Goal: Answer question/provide support: Share knowledge or assist other users

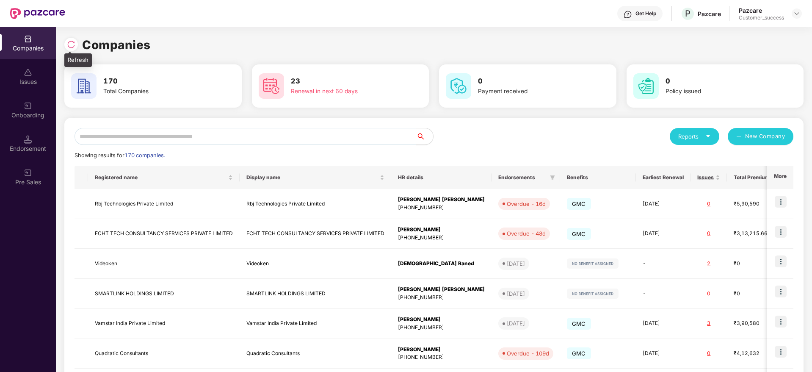
click at [71, 44] on img at bounding box center [71, 44] width 8 height 8
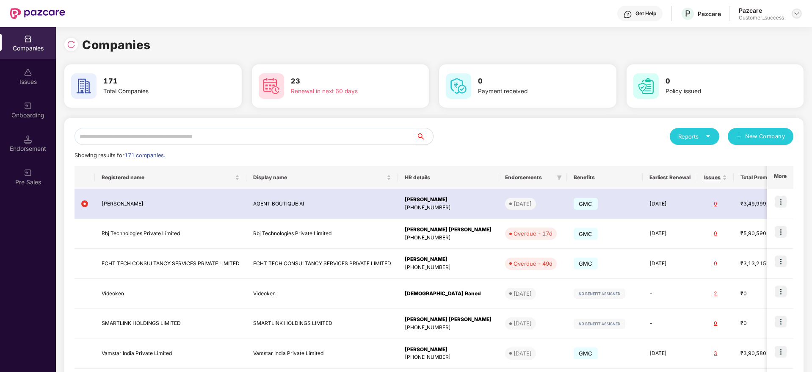
click at [796, 13] on img at bounding box center [796, 13] width 7 height 7
click at [761, 52] on div "Switch Partner" at bounding box center [758, 50] width 110 height 17
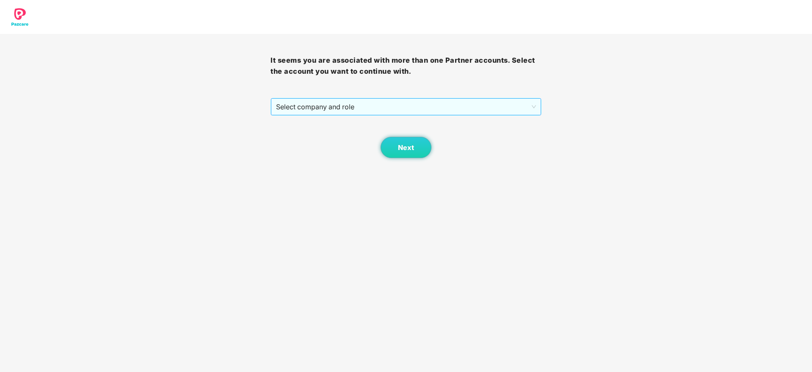
click at [413, 113] on span "Select company and role" at bounding box center [405, 107] width 259 height 16
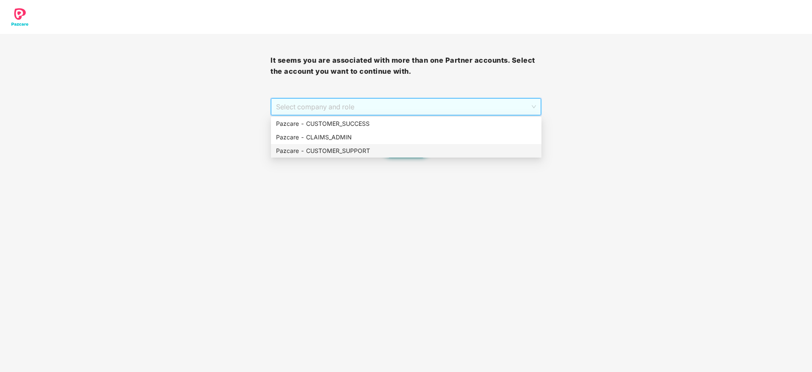
click at [404, 148] on div "Pazcare - CUSTOMER_SUPPORT" at bounding box center [406, 150] width 260 height 9
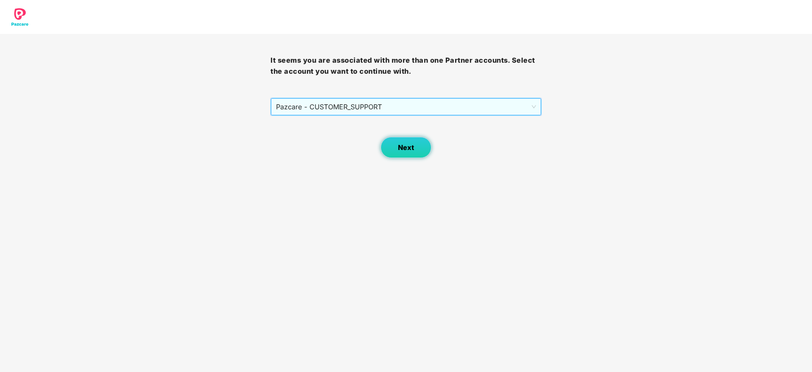
click at [403, 156] on button "Next" at bounding box center [406, 147] width 51 height 21
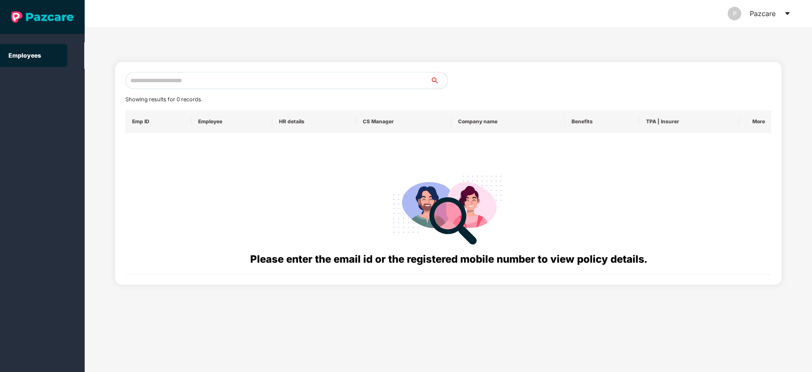
click at [273, 78] on input "text" at bounding box center [277, 80] width 305 height 17
paste input "******"
drag, startPoint x: 287, startPoint y: 77, endPoint x: 77, endPoint y: 96, distance: 210.4
click at [77, 96] on section "Employees P Pazcare ****** Showing results for 0 records. Emp ID Employee HR de…" at bounding box center [406, 186] width 812 height 372
paste input "**********"
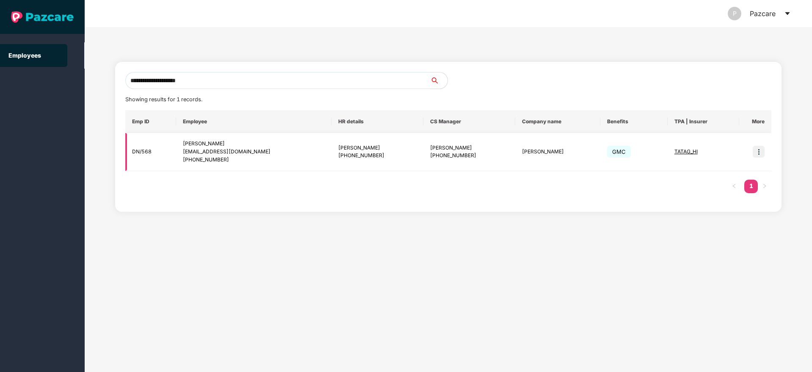
type input "**********"
click at [138, 152] on td "DN/568" at bounding box center [150, 152] width 51 height 38
copy td "DN/568"
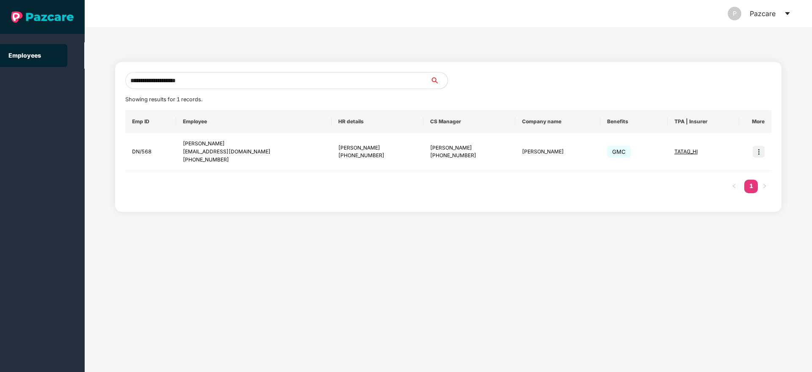
click at [788, 14] on icon "caret-down" at bounding box center [787, 13] width 5 height 3
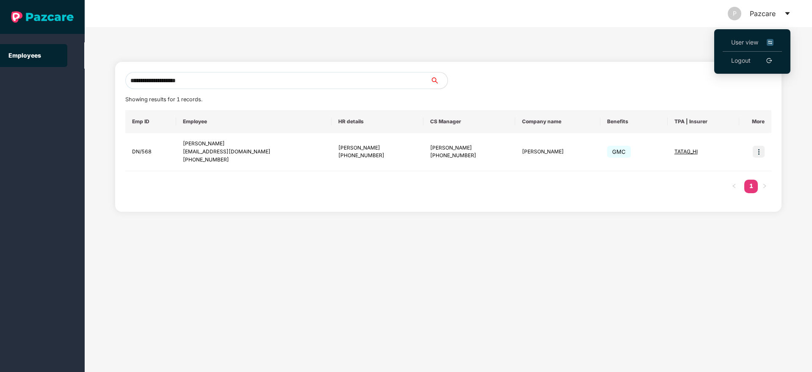
drag, startPoint x: 650, startPoint y: 52, endPoint x: 665, endPoint y: 88, distance: 38.7
click at [649, 52] on div "**********" at bounding box center [448, 131] width 667 height 159
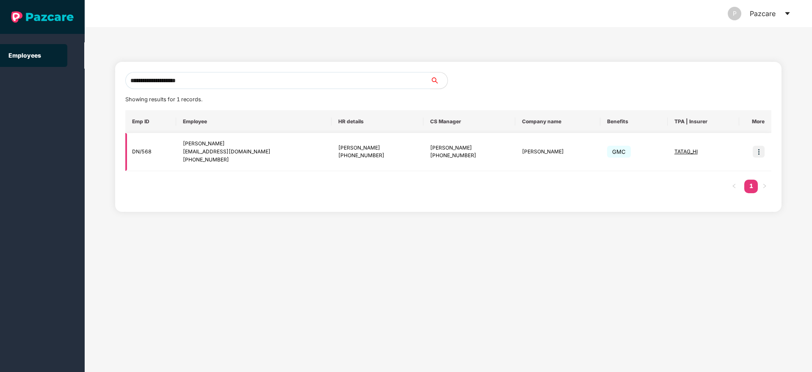
click at [667, 149] on td "TATAG_HI" at bounding box center [703, 152] width 72 height 38
click at [682, 151] on span "TATAG_HI" at bounding box center [685, 151] width 23 height 6
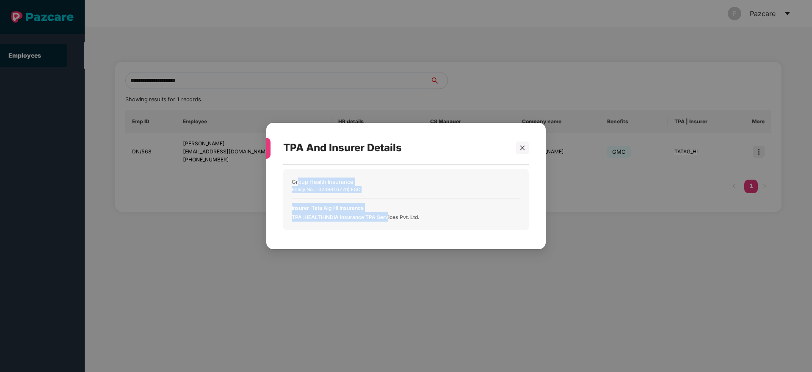
drag, startPoint x: 313, startPoint y: 191, endPoint x: 392, endPoint y: 233, distance: 89.2
click at [390, 234] on div "Group Health Insurance Policy No. - 0239816770 | ESC Insurer : Tata Aig HI Insu…" at bounding box center [405, 202] width 245 height 67
click at [394, 231] on div "Group Health Insurance Policy No. - 0239816770 | ESC Insurer : Tata Aig HI Insu…" at bounding box center [405, 202] width 245 height 67
click at [522, 150] on icon "close" at bounding box center [522, 148] width 6 height 6
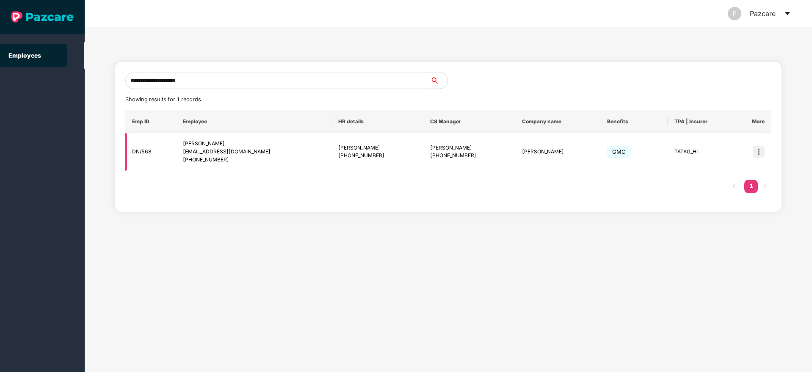
click at [760, 157] on td at bounding box center [755, 152] width 32 height 38
click at [761, 155] on img at bounding box center [759, 152] width 12 height 12
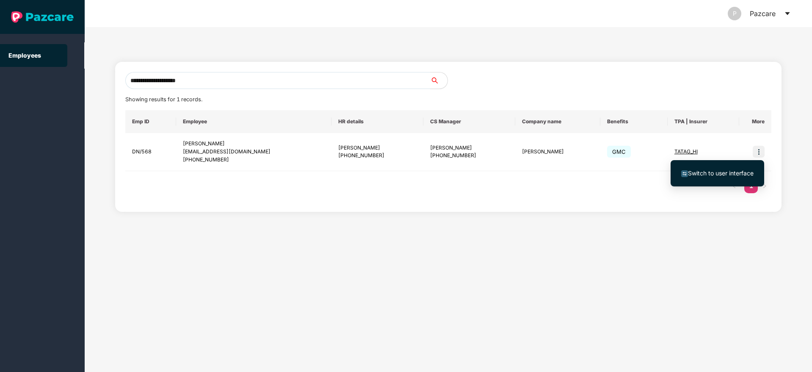
click at [746, 176] on span "Switch to user interface" at bounding box center [717, 172] width 72 height 9
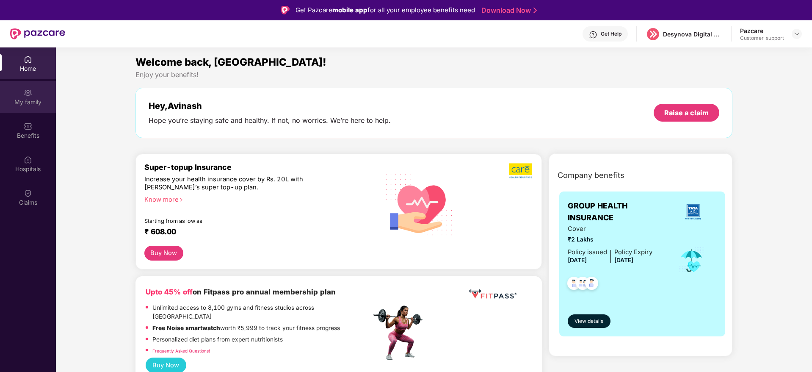
click at [21, 100] on div "My family" at bounding box center [28, 102] width 56 height 8
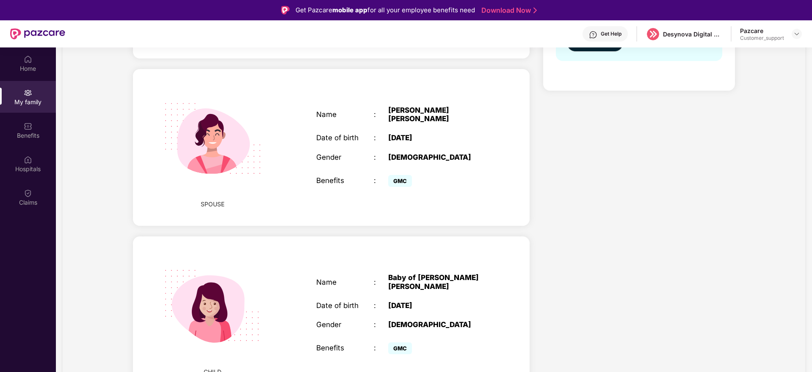
scroll to position [47, 0]
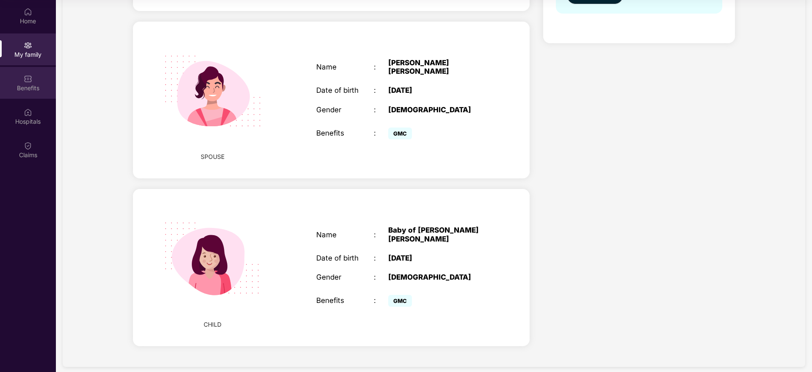
click at [41, 95] on div "Benefits" at bounding box center [28, 83] width 56 height 32
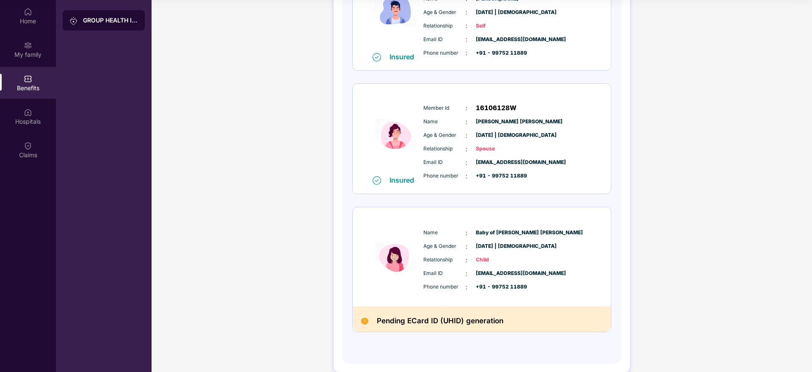
scroll to position [179, 0]
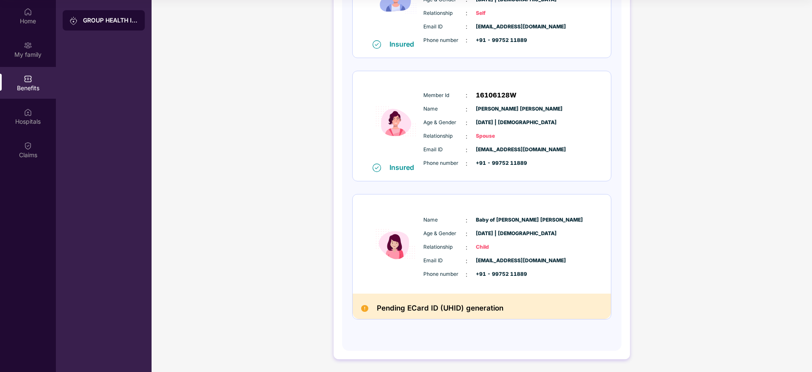
click at [393, 308] on h2 "Pending ECard ID (UHID) generation" at bounding box center [440, 308] width 127 height 12
click at [443, 314] on h2 "Pending ECard ID (UHID) generation" at bounding box center [440, 308] width 127 height 12
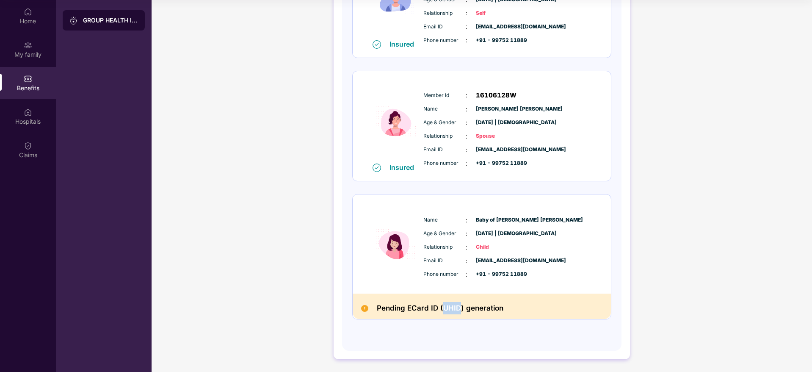
click at [443, 314] on h2 "Pending ECard ID (UHID) generation" at bounding box center [440, 308] width 127 height 12
click at [492, 311] on h2 "Pending ECard ID (UHID) generation" at bounding box center [440, 308] width 127 height 12
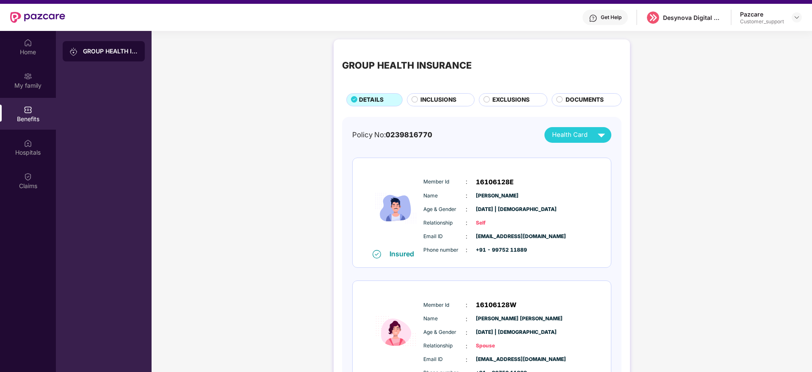
scroll to position [0, 0]
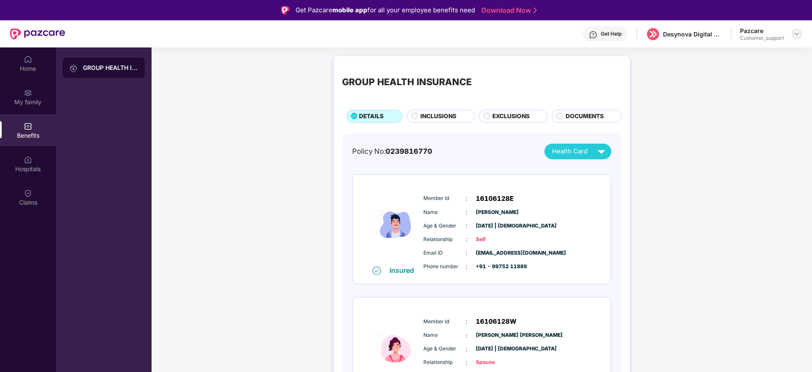
click at [798, 32] on img at bounding box center [796, 33] width 7 height 7
click at [790, 56] on div "Switch to support view" at bounding box center [757, 54] width 110 height 17
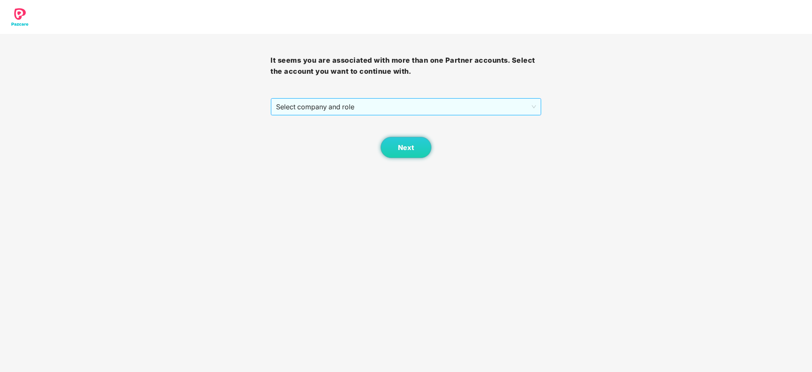
drag, startPoint x: 337, startPoint y: 102, endPoint x: 339, endPoint y: 116, distance: 13.7
click at [337, 103] on span "Select company and role" at bounding box center [405, 107] width 259 height 16
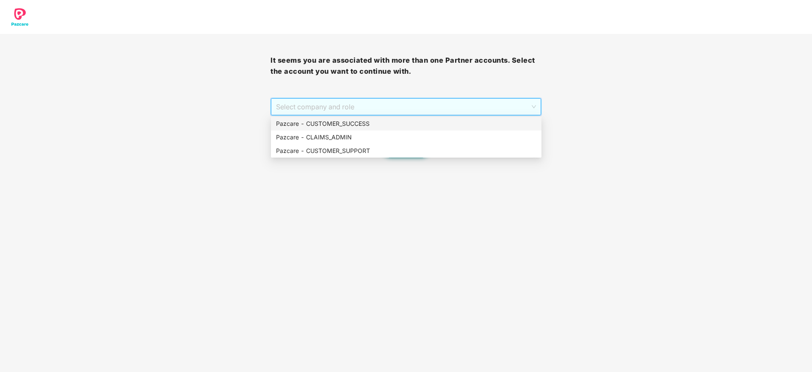
click at [336, 128] on div "Pazcare - CUSTOMER_SUCCESS" at bounding box center [406, 123] width 260 height 9
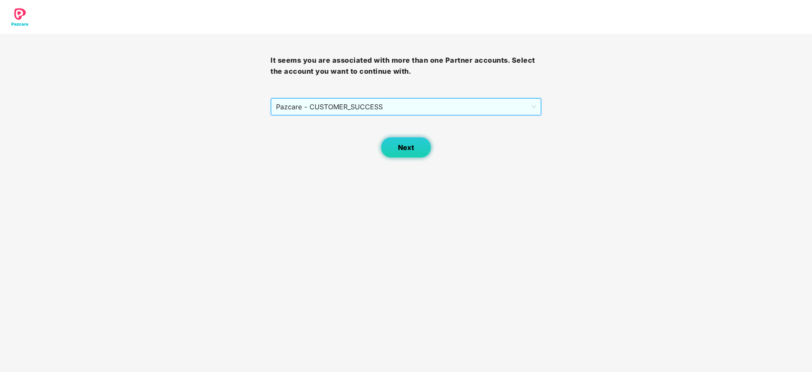
click at [394, 153] on button "Next" at bounding box center [406, 147] width 51 height 21
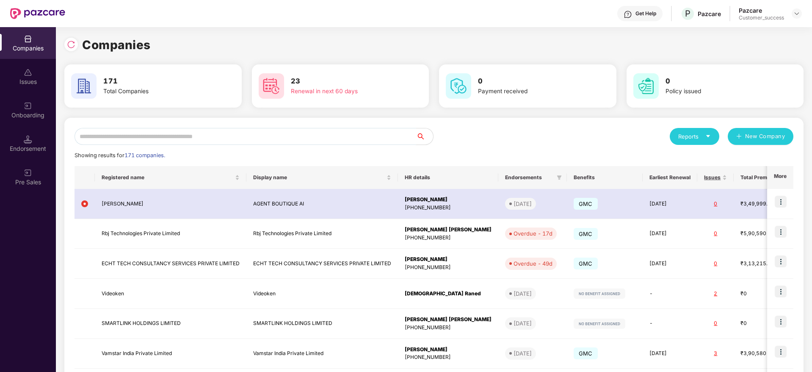
click at [313, 140] on input "text" at bounding box center [245, 136] width 342 height 17
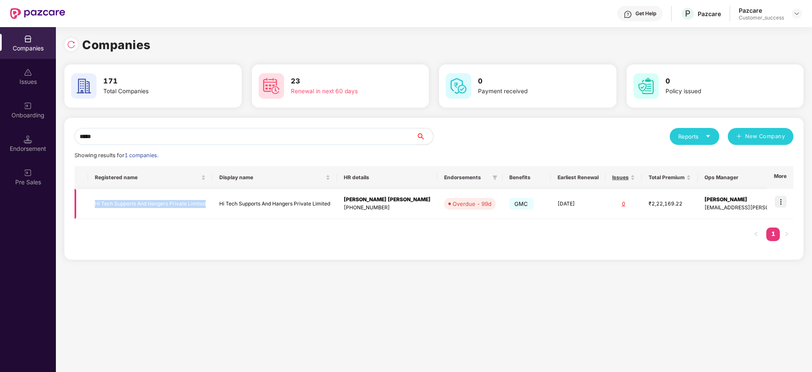
copy tr "Hi Tech Supports And Hangers Private Limited"
click at [317, 141] on input "*****" at bounding box center [245, 136] width 342 height 17
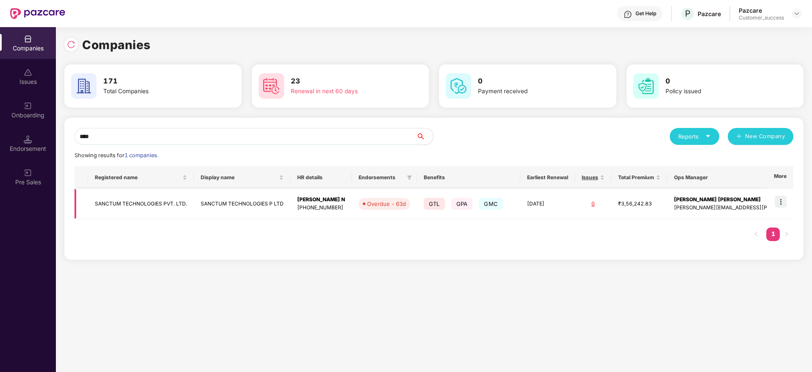
type input "****"
click at [784, 201] on img at bounding box center [781, 202] width 12 height 12
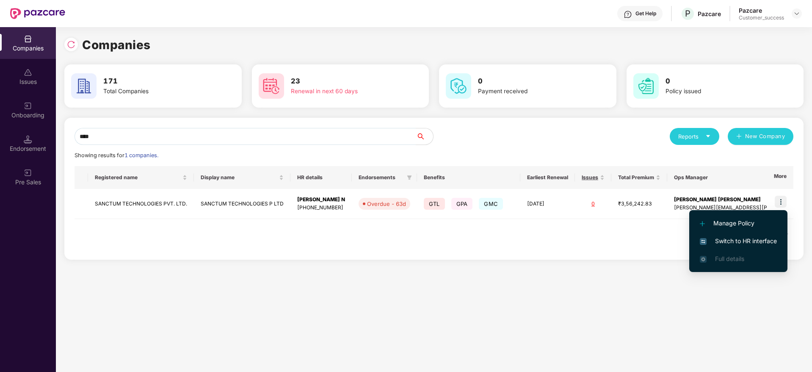
click at [756, 237] on span "Switch to HR interface" at bounding box center [738, 240] width 77 height 9
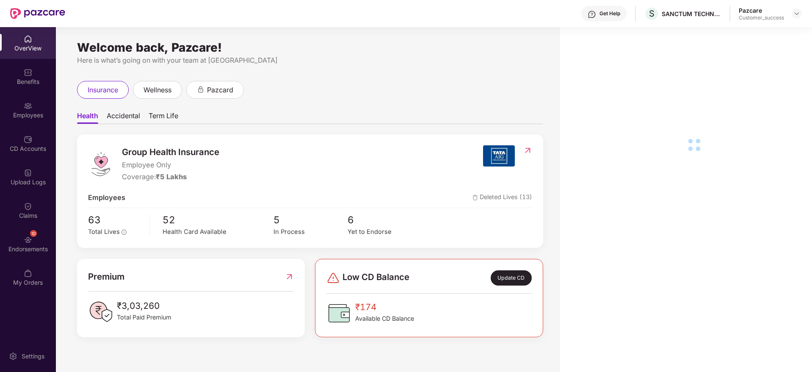
click at [41, 233] on div "10 Endorsements" at bounding box center [28, 244] width 56 height 32
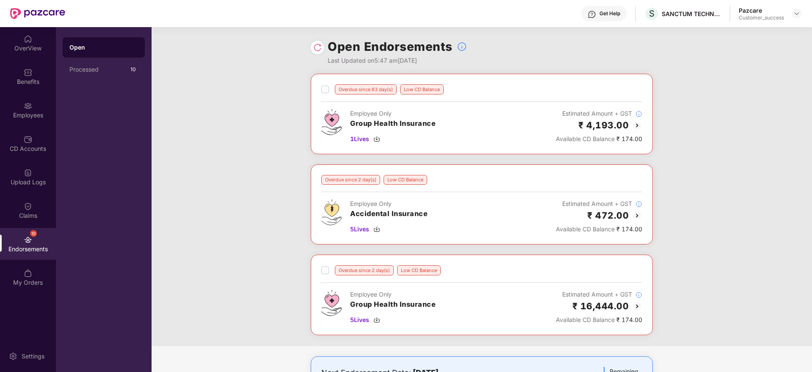
scroll to position [58, 0]
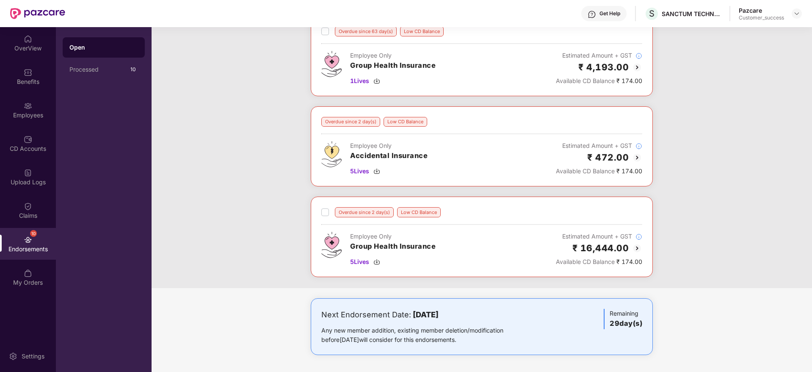
click at [641, 248] on img at bounding box center [637, 248] width 10 height 10
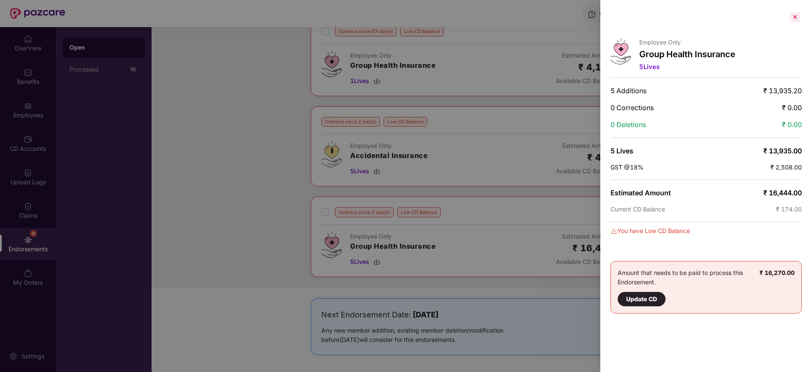
click at [797, 19] on div at bounding box center [795, 17] width 14 height 14
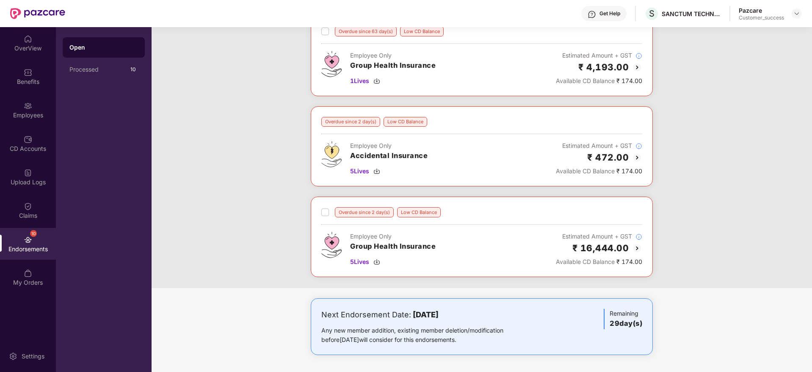
click at [639, 67] on img at bounding box center [637, 67] width 10 height 10
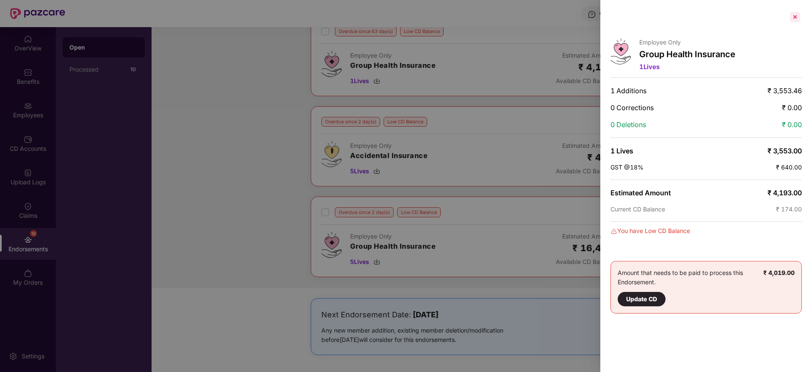
click at [798, 22] on div at bounding box center [795, 17] width 14 height 14
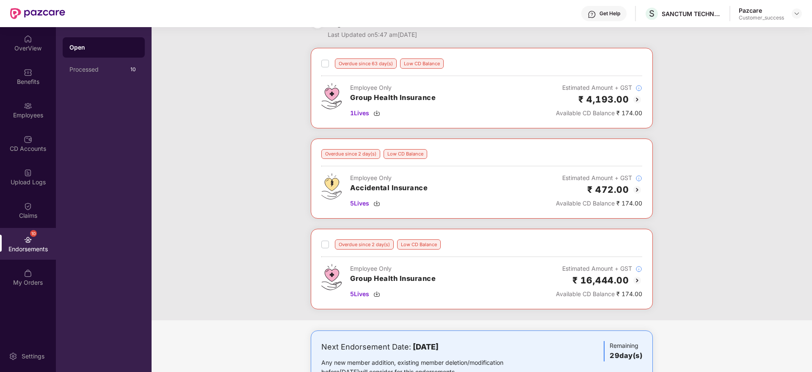
scroll to position [0, 0]
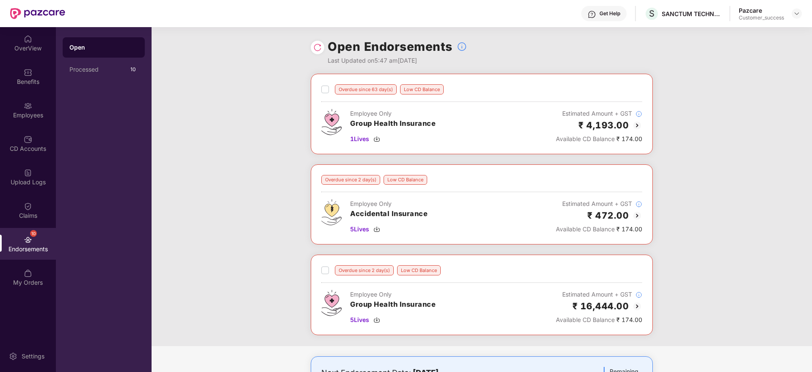
click at [321, 40] on div "Open Endorsements Last Updated on 5:47 am[DATE]" at bounding box center [482, 50] width 342 height 47
click at [320, 44] on img at bounding box center [317, 47] width 8 height 8
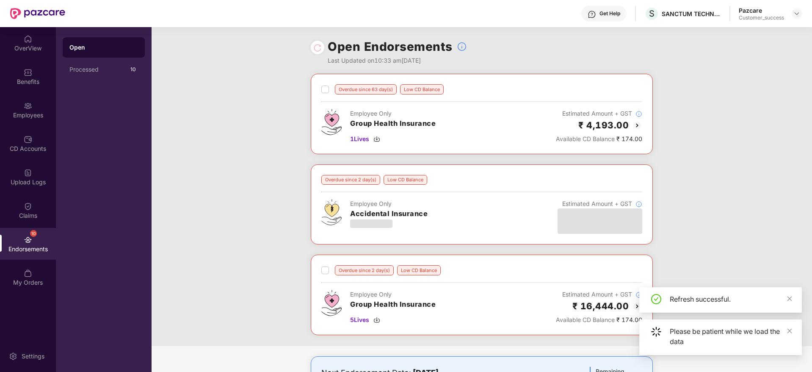
scroll to position [58, 0]
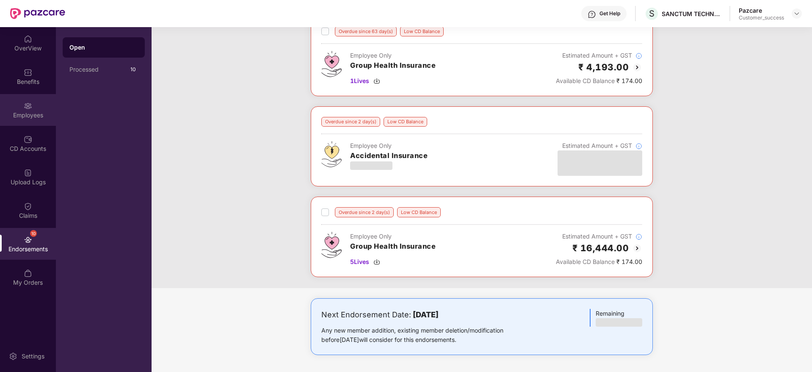
click at [13, 120] on div "Employees" at bounding box center [28, 110] width 56 height 32
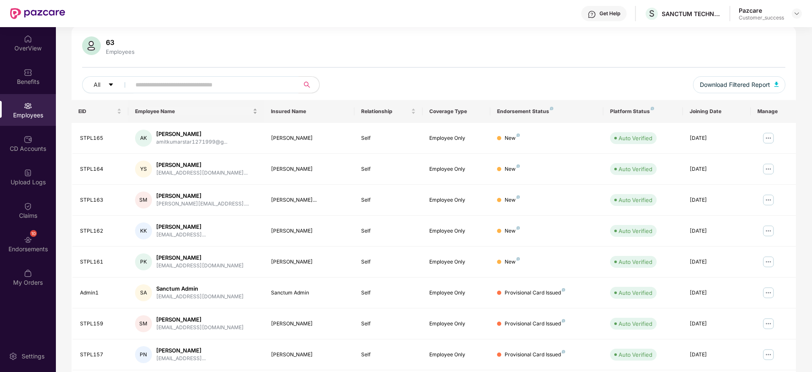
click at [229, 115] on div "Employee Name" at bounding box center [196, 111] width 122 height 8
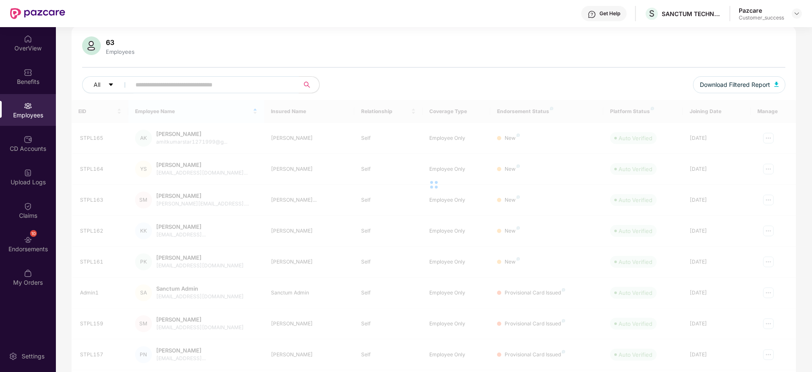
click at [257, 75] on div "63 Employees All Download Filtered Report" at bounding box center [434, 67] width 724 height 63
click at [259, 78] on input "text" at bounding box center [211, 84] width 152 height 13
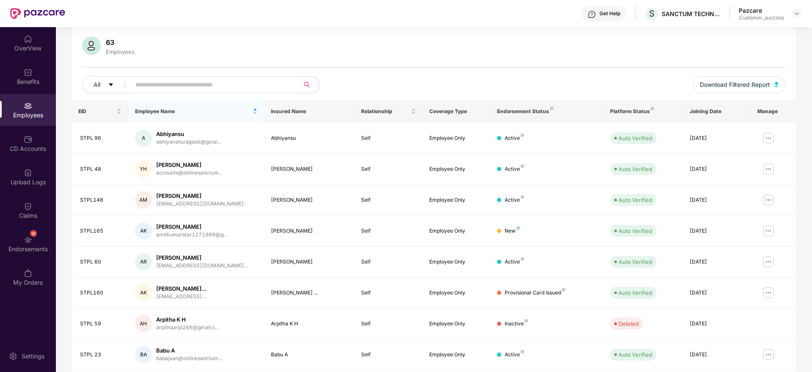
click at [259, 78] on input "text" at bounding box center [211, 84] width 152 height 13
paste input "**********"
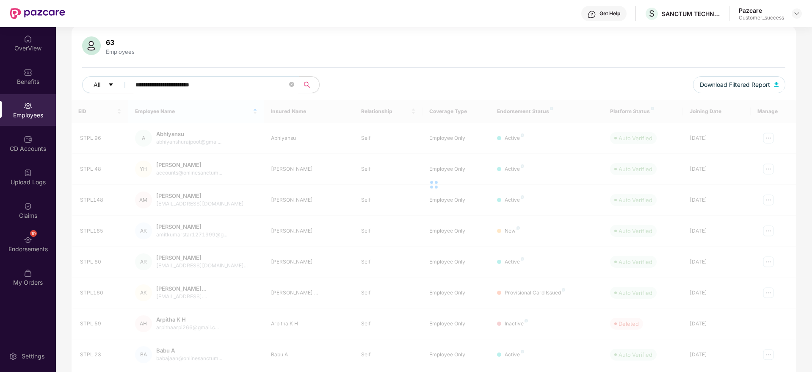
scroll to position [27, 0]
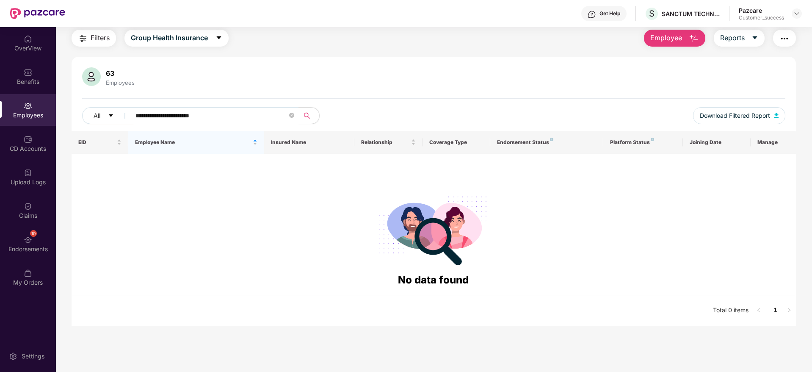
click at [185, 48] on div "**********" at bounding box center [434, 178] width 724 height 296
click at [185, 41] on span "Group Health Insurance" at bounding box center [169, 38] width 77 height 11
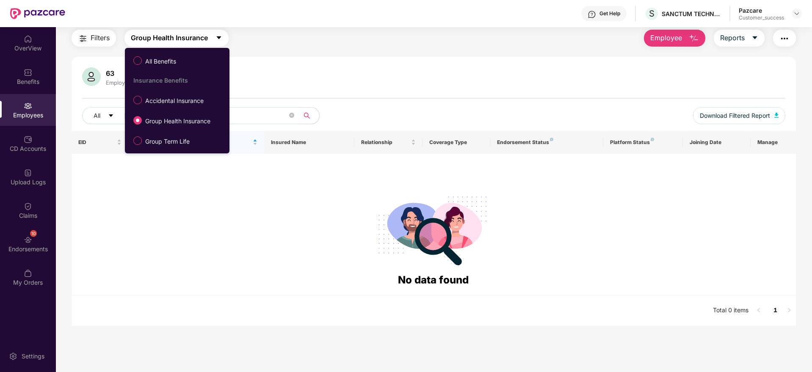
click at [184, 55] on label "All Benefits" at bounding box center [156, 60] width 55 height 14
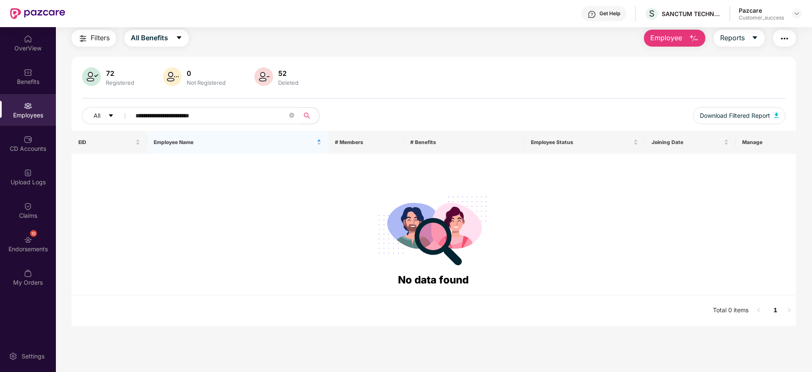
drag, startPoint x: 150, startPoint y: 115, endPoint x: 340, endPoint y: 128, distance: 190.5
click at [340, 128] on div "**********" at bounding box center [433, 119] width 703 height 24
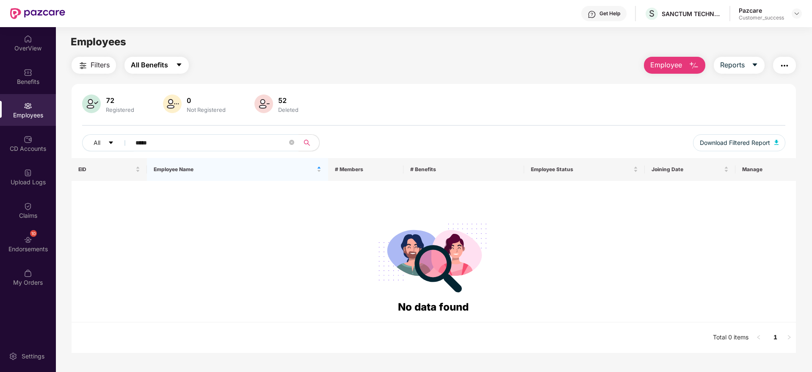
click at [176, 57] on button "All Benefits" at bounding box center [156, 65] width 64 height 17
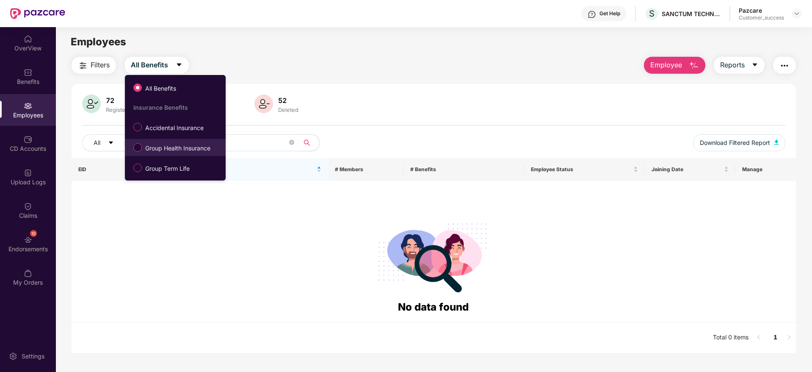
click at [174, 152] on span "Group Health Insurance" at bounding box center [178, 147] width 72 height 9
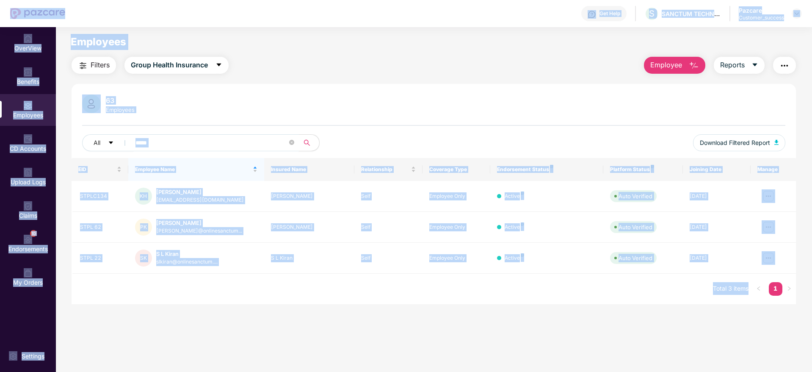
click at [245, 138] on input "*****" at bounding box center [211, 142] width 152 height 13
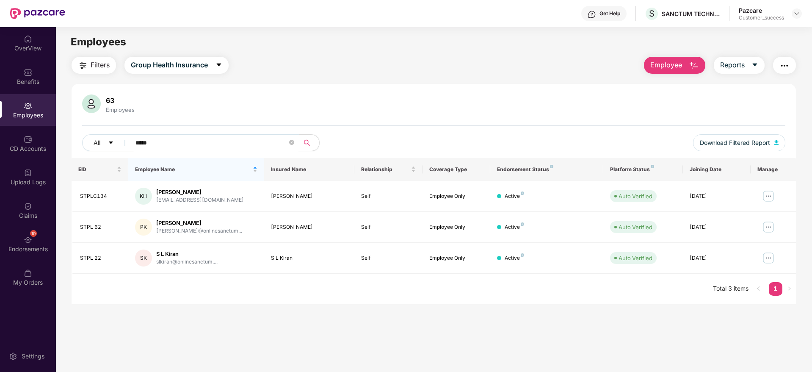
click at [245, 138] on input "*****" at bounding box center [211, 142] width 152 height 13
paste input "**********"
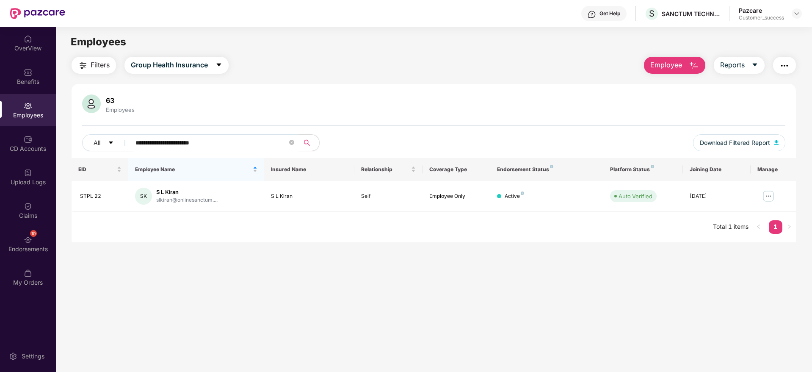
paste input "*"
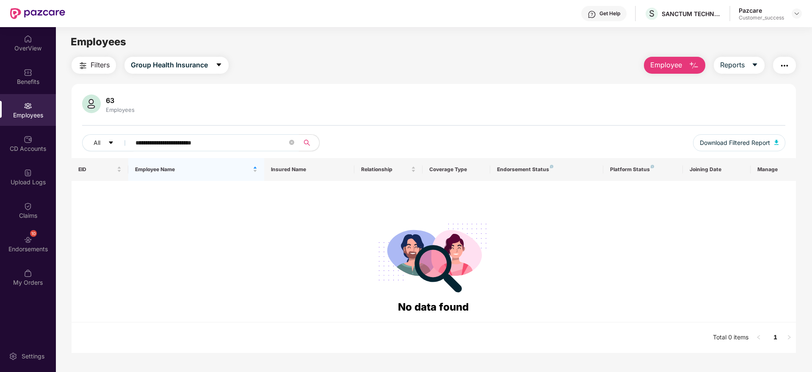
drag, startPoint x: 220, startPoint y: 149, endPoint x: 364, endPoint y: 157, distance: 144.6
click at [364, 157] on div "**********" at bounding box center [433, 146] width 703 height 24
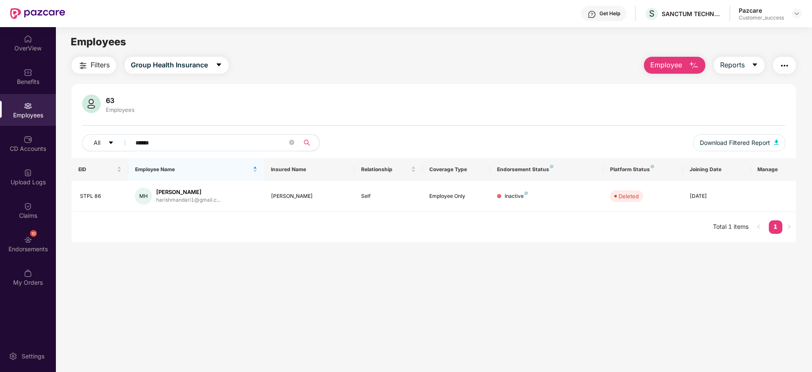
type input "******"
click at [303, 285] on main "Employees Filters Group Health Insurance Employee Reports 63 Employees All ****…" at bounding box center [434, 213] width 756 height 372
click at [795, 16] on img at bounding box center [796, 13] width 7 height 7
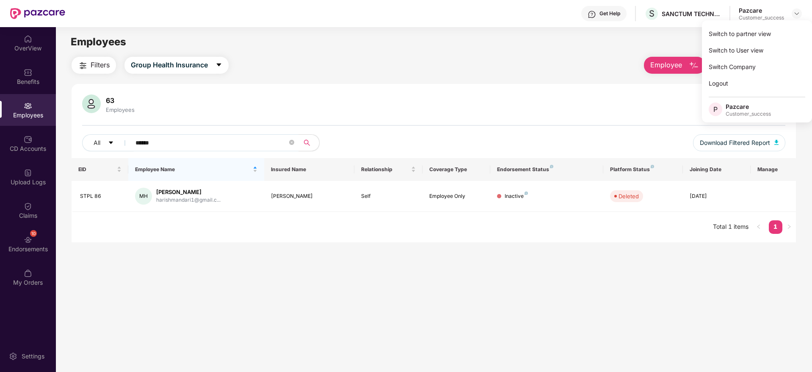
click at [786, 30] on div "Switch to partner view" at bounding box center [757, 33] width 110 height 17
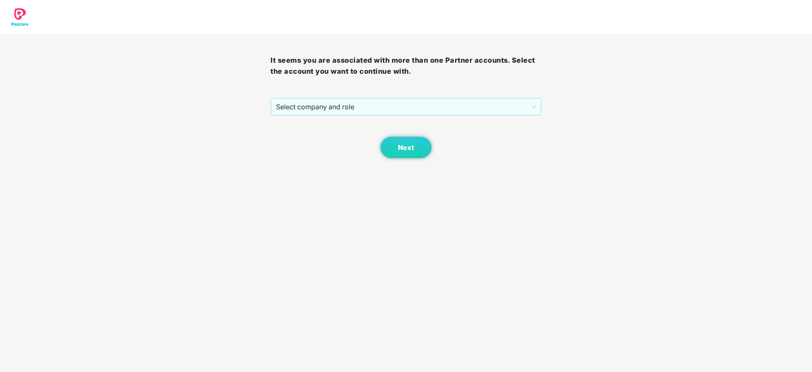
click at [383, 116] on div "Next" at bounding box center [405, 137] width 270 height 42
click at [382, 110] on span "Select company and role" at bounding box center [405, 107] width 259 height 16
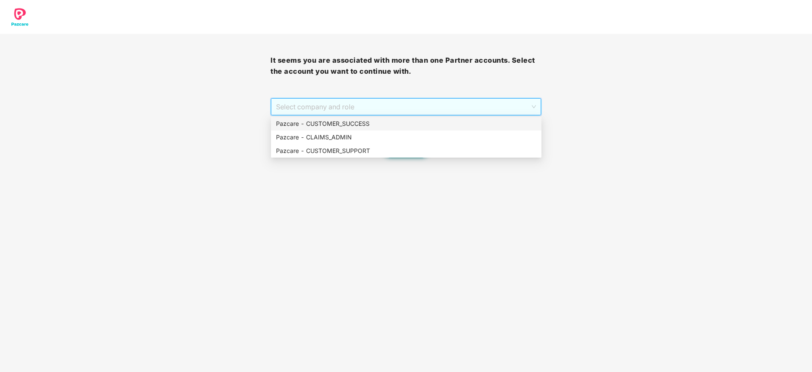
click at [372, 126] on div "Pazcare - CUSTOMER_SUCCESS" at bounding box center [406, 123] width 260 height 9
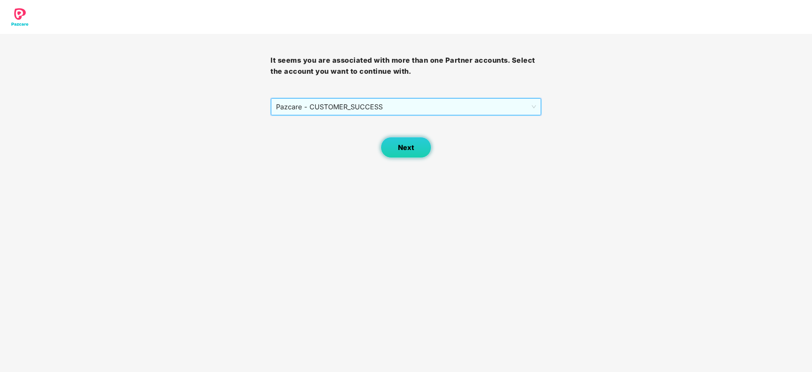
click at [406, 141] on button "Next" at bounding box center [406, 147] width 51 height 21
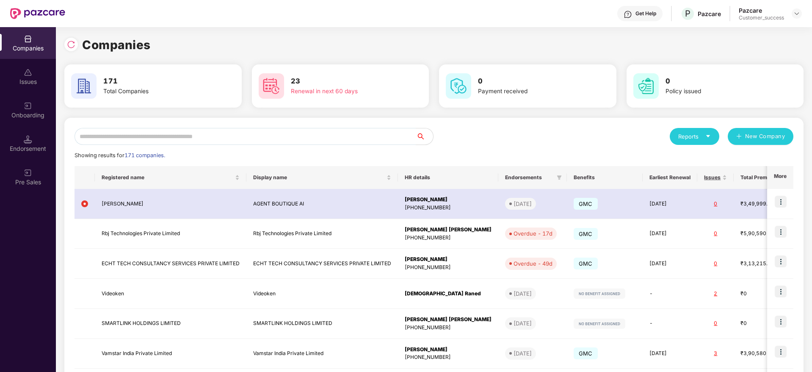
click at [292, 147] on div "Reports New Company Showing results for 171 companies. Registered name Display …" at bounding box center [433, 323] width 719 height 391
click at [303, 138] on input "text" at bounding box center [245, 136] width 342 height 17
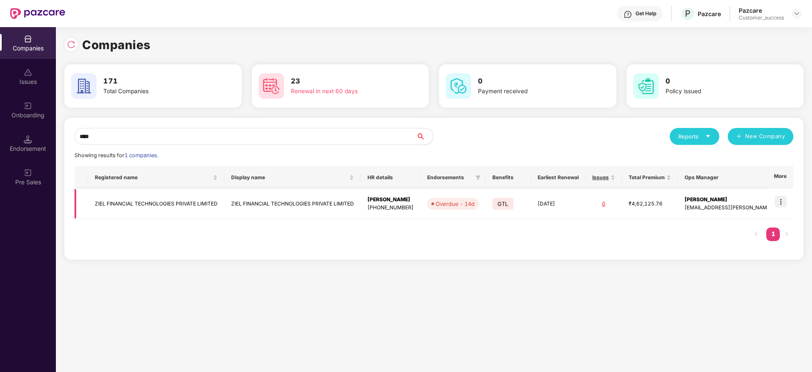
type input "****"
click at [786, 202] on img at bounding box center [781, 202] width 12 height 12
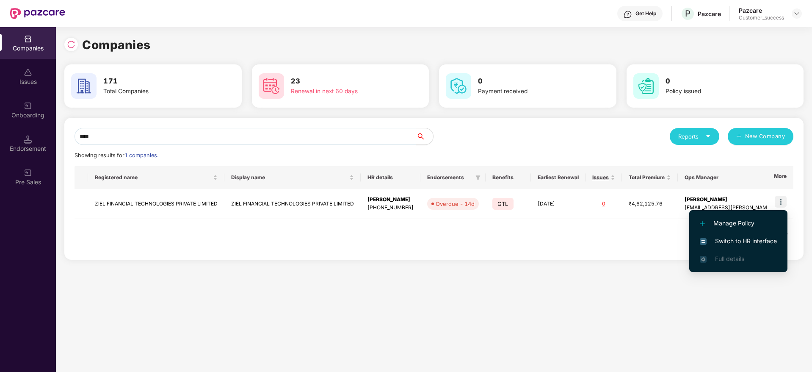
click at [768, 238] on span "Switch to HR interface" at bounding box center [738, 240] width 77 height 9
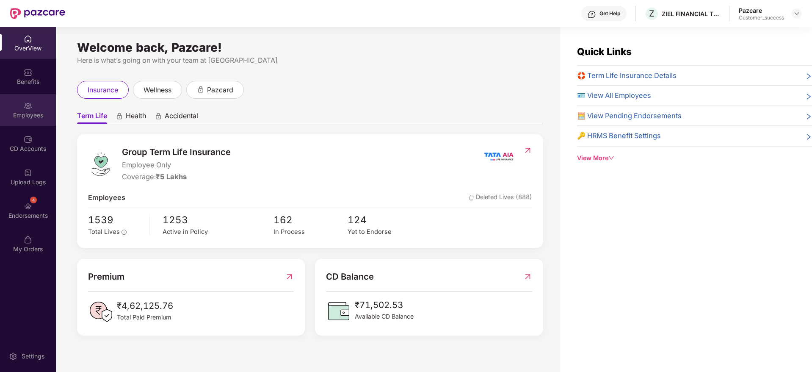
click at [34, 115] on div "Employees" at bounding box center [28, 115] width 56 height 8
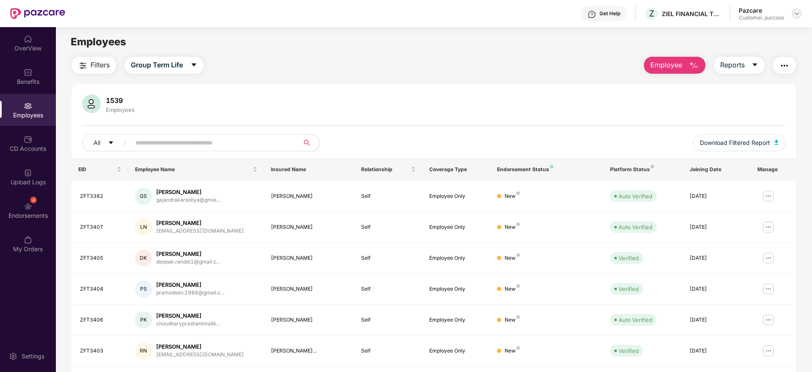
click at [801, 11] on div at bounding box center [796, 13] width 10 height 10
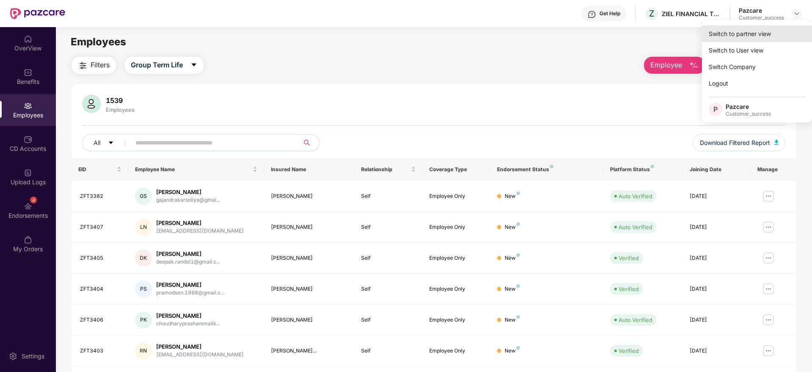
click at [780, 26] on div "Switch to partner view" at bounding box center [757, 33] width 110 height 17
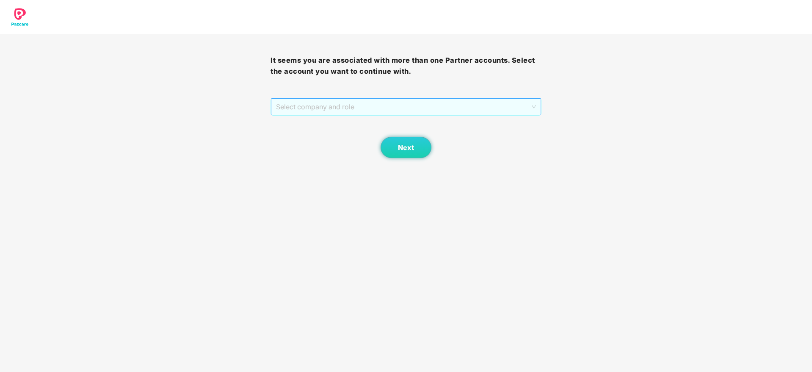
click at [389, 113] on span "Select company and role" at bounding box center [405, 107] width 259 height 16
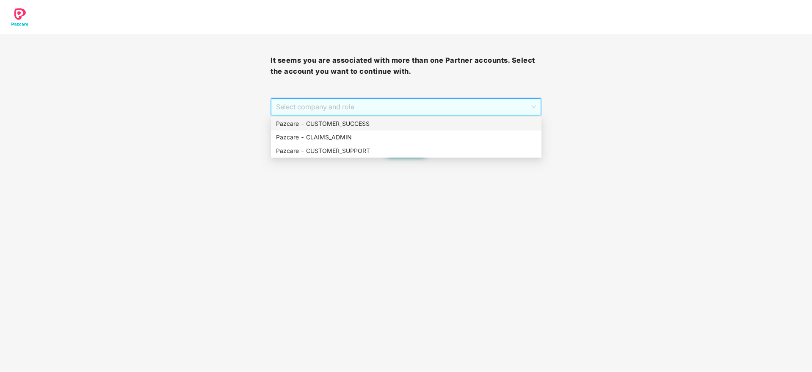
click at [383, 122] on div "Pazcare - CUSTOMER_SUCCESS" at bounding box center [406, 123] width 260 height 9
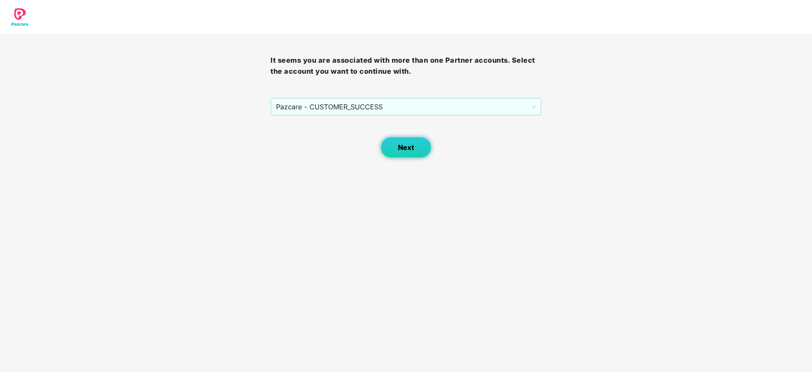
click at [422, 150] on button "Next" at bounding box center [406, 147] width 51 height 21
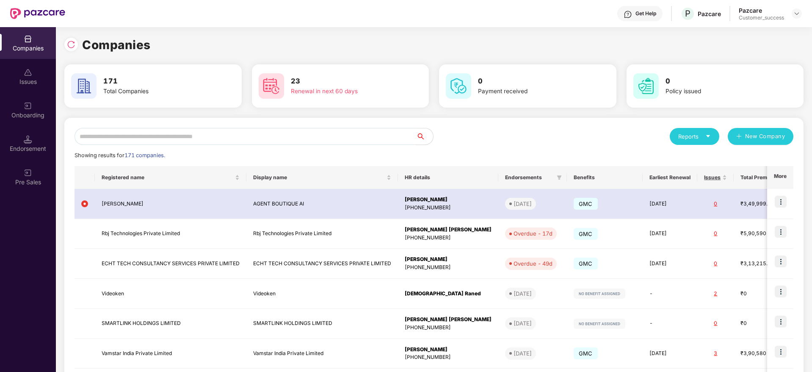
click at [297, 137] on input "text" at bounding box center [245, 136] width 342 height 17
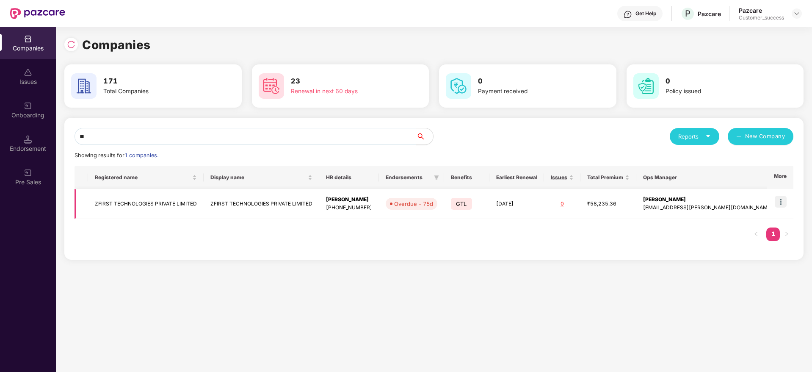
type input "**"
click at [782, 203] on img at bounding box center [781, 202] width 12 height 12
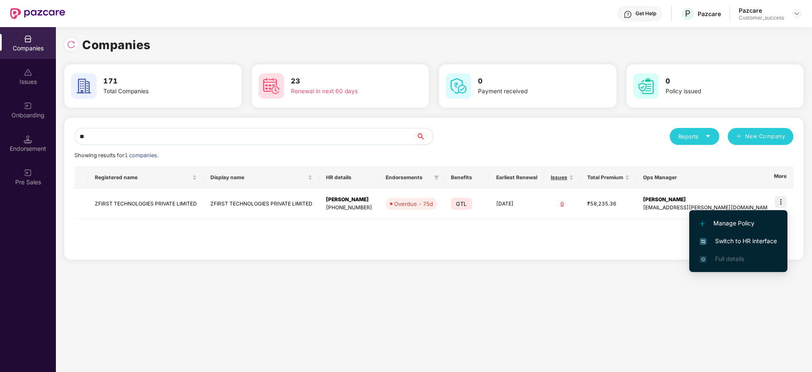
click at [761, 238] on span "Switch to HR interface" at bounding box center [738, 240] width 77 height 9
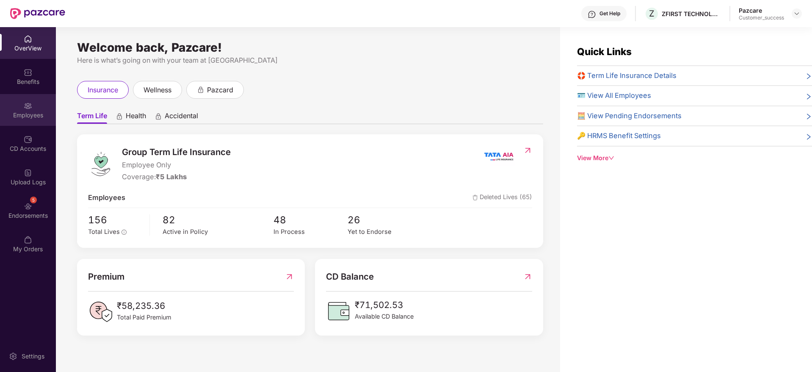
click at [14, 99] on div "Employees" at bounding box center [28, 110] width 56 height 32
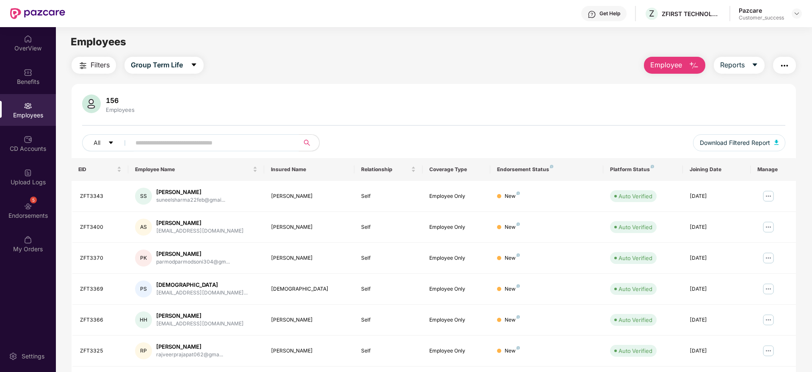
click at [206, 149] on span at bounding box center [212, 142] width 174 height 17
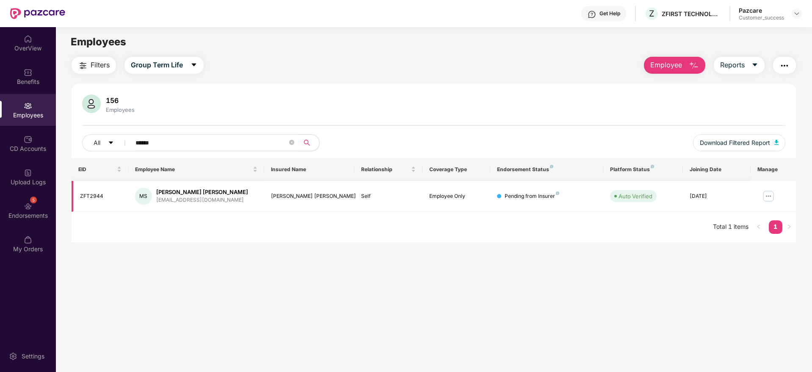
type input "******"
click at [187, 194] on div "[PERSON_NAME] [PERSON_NAME]" at bounding box center [202, 192] width 92 height 8
click at [187, 193] on div "[PERSON_NAME] [PERSON_NAME]" at bounding box center [202, 192] width 92 height 8
copy div "[PERSON_NAME] [PERSON_NAME]"
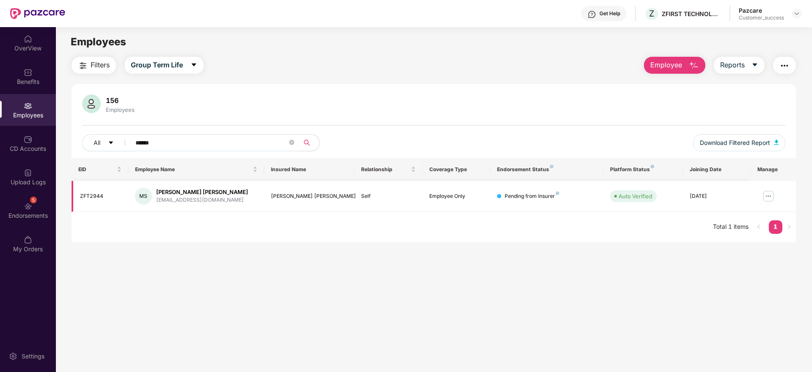
click at [91, 192] on td "ZFT2944" at bounding box center [100, 196] width 57 height 31
click at [91, 192] on div "ZFT2944" at bounding box center [100, 196] width 41 height 8
copy div "ZFT2944"
click at [714, 8] on div "Z ZFIRST TECHNOLOGIES PRIVATE LIMITED" at bounding box center [682, 13] width 77 height 15
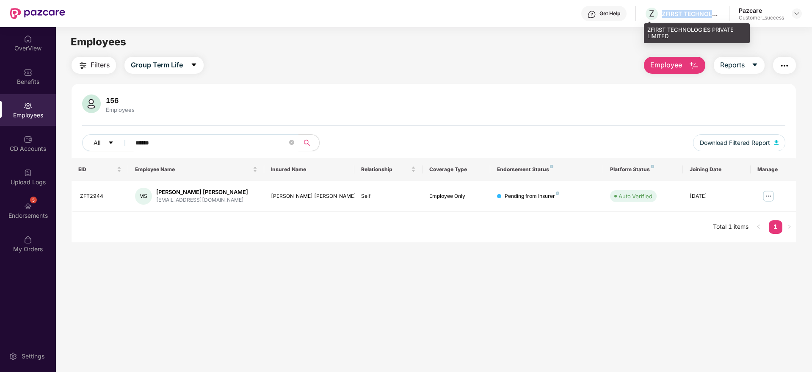
click at [714, 8] on div "Z ZFIRST TECHNOLOGIES PRIVATE LIMITED" at bounding box center [682, 13] width 77 height 15
copy div "ZFIRST TECHNOLOGIES PRIVATE LIMITED"
click at [672, 327] on main "Employees Filters Group Term Life Employee Reports 156 Employees All ****** Dow…" at bounding box center [434, 213] width 756 height 372
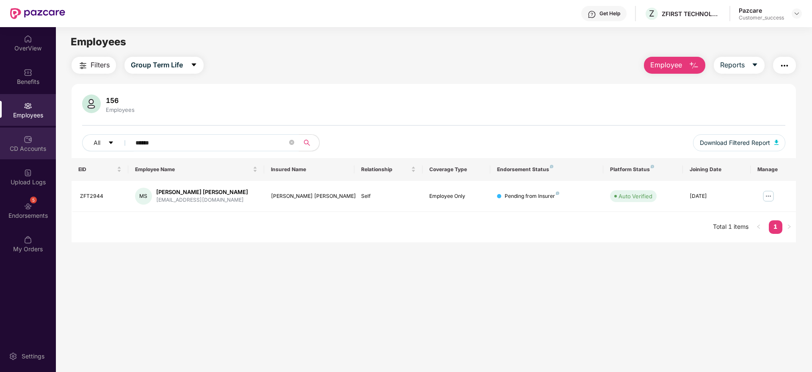
drag, startPoint x: 266, startPoint y: 140, endPoint x: 0, endPoint y: 145, distance: 265.9
click at [0, 145] on div "OverView Benefits Employees CD Accounts Upload Logs 5 Endorsements My Orders Se…" at bounding box center [406, 199] width 812 height 345
click at [796, 15] on img at bounding box center [796, 13] width 7 height 7
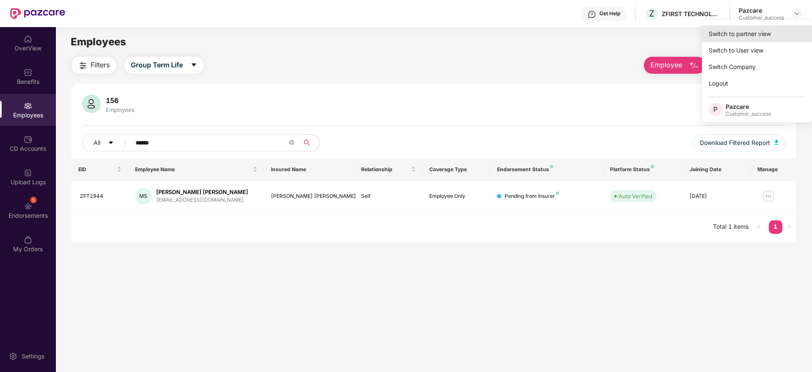
click at [783, 35] on div "Switch to partner view" at bounding box center [757, 33] width 110 height 17
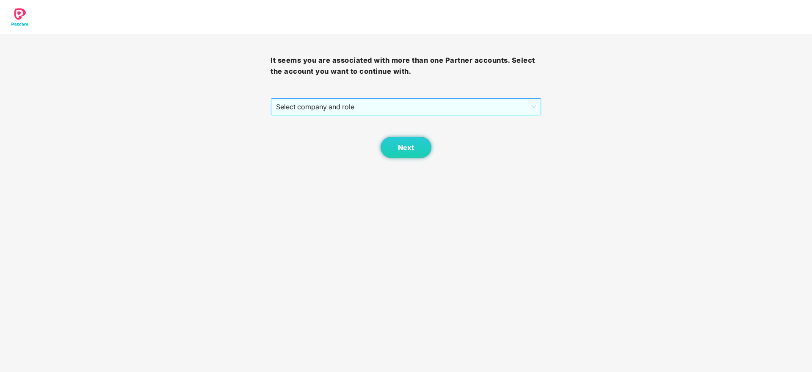
click at [391, 111] on span "Select company and role" at bounding box center [405, 107] width 259 height 16
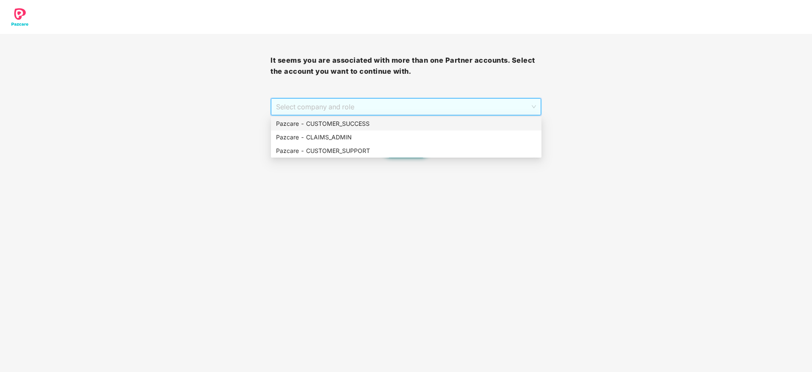
click at [383, 128] on div "Pazcare - CUSTOMER_SUCCESS" at bounding box center [406, 123] width 260 height 9
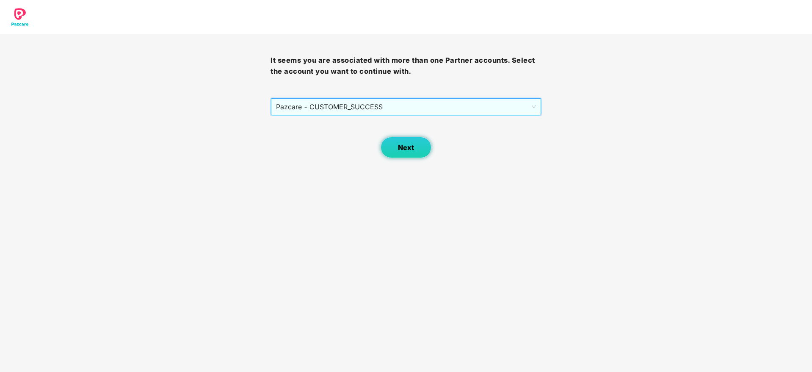
click at [404, 154] on button "Next" at bounding box center [406, 147] width 51 height 21
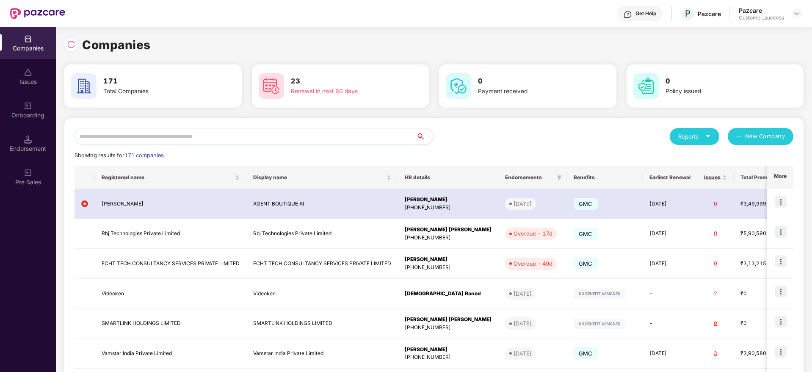
click at [347, 136] on input "text" at bounding box center [245, 136] width 342 height 17
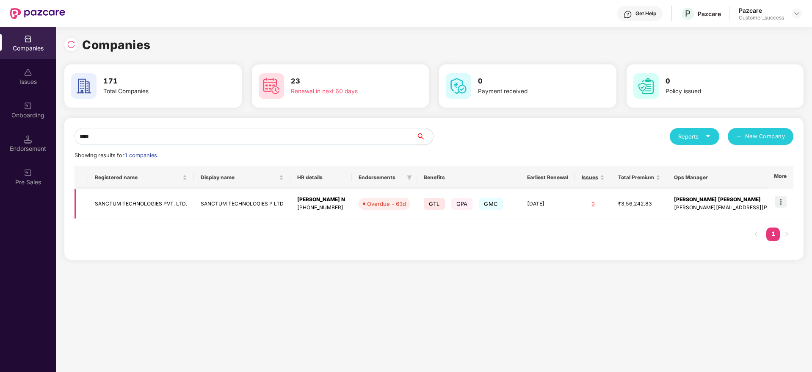
type input "****"
click at [782, 199] on img at bounding box center [781, 202] width 12 height 12
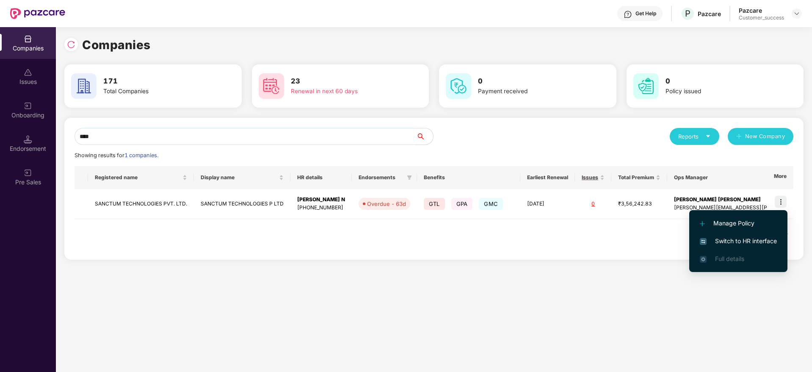
click at [765, 237] on span "Switch to HR interface" at bounding box center [738, 240] width 77 height 9
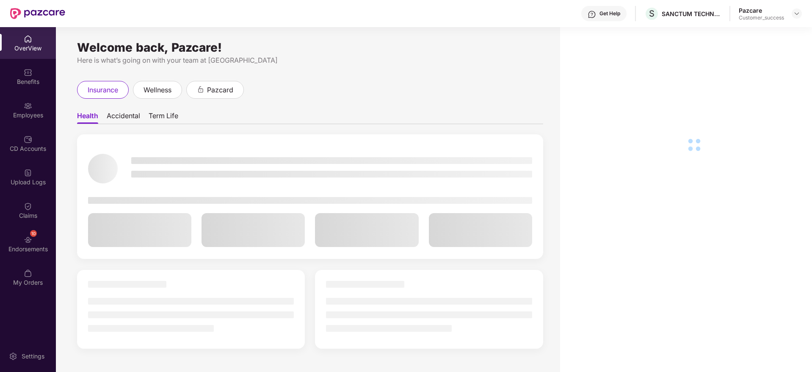
click at [14, 121] on div "Employees" at bounding box center [28, 110] width 56 height 32
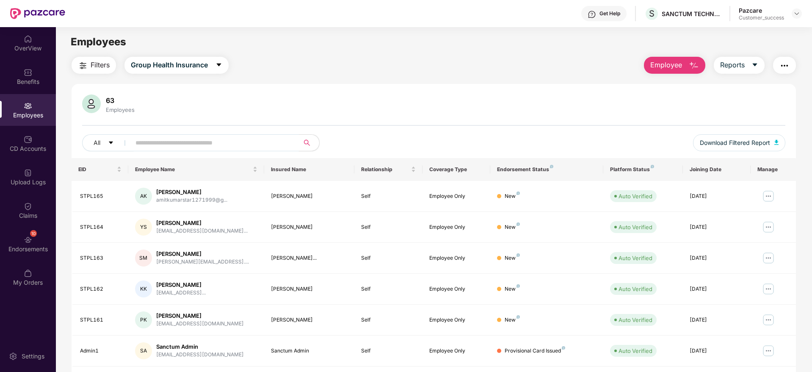
click at [174, 140] on input "text" at bounding box center [211, 142] width 152 height 13
type input "*"
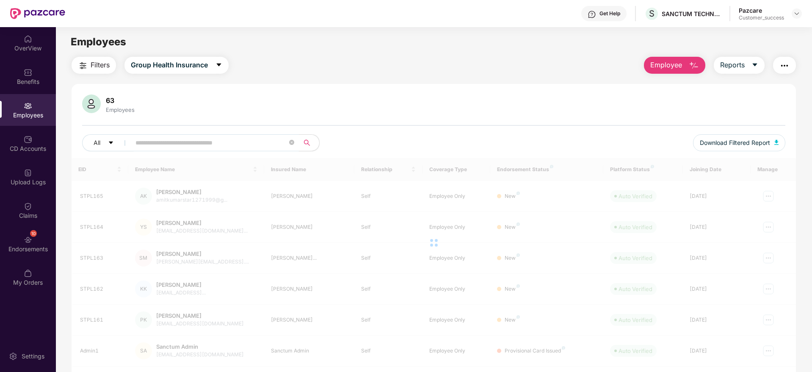
paste input "**********"
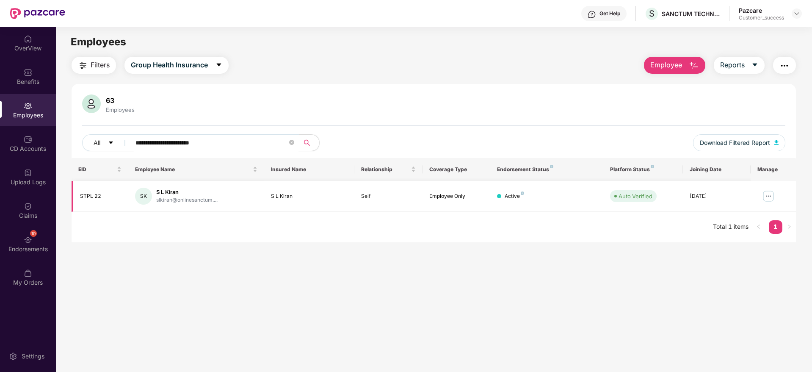
paste input "text"
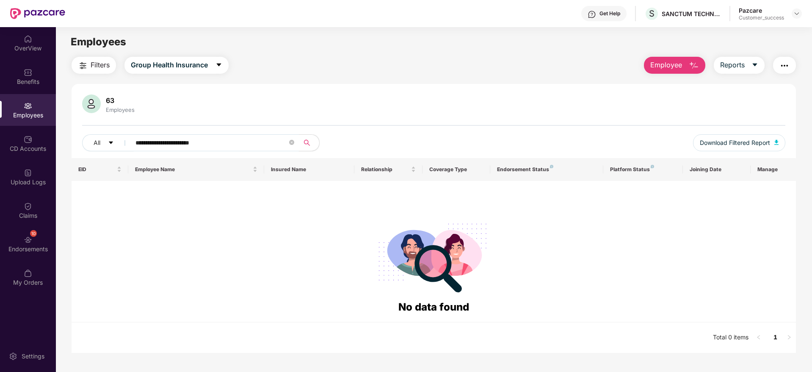
paste input "*"
type input "******"
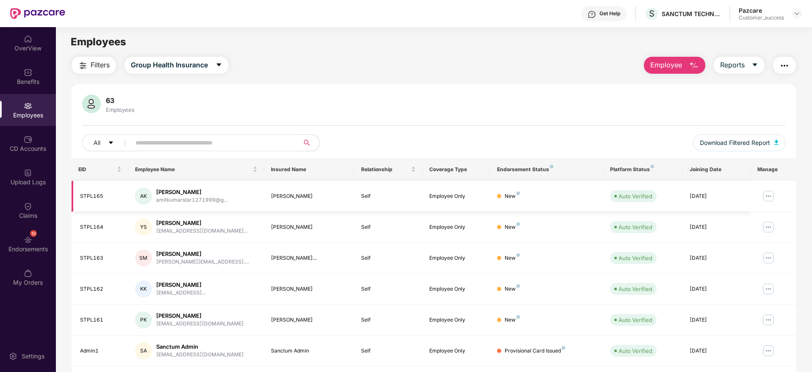
click at [765, 201] on img at bounding box center [768, 196] width 14 height 14
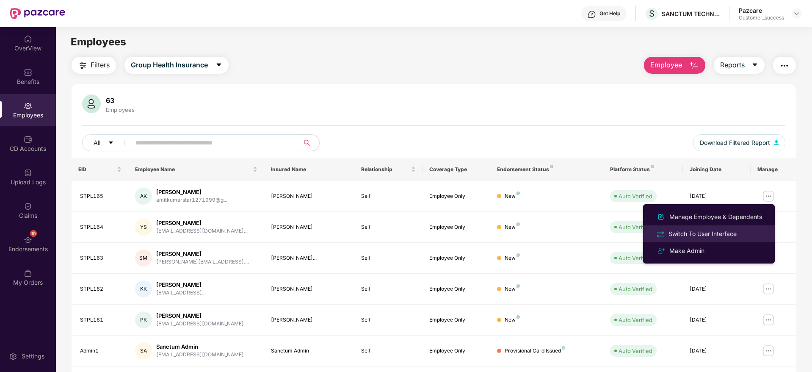
click at [735, 232] on div "Switch To User Interface" at bounding box center [703, 233] width 72 height 9
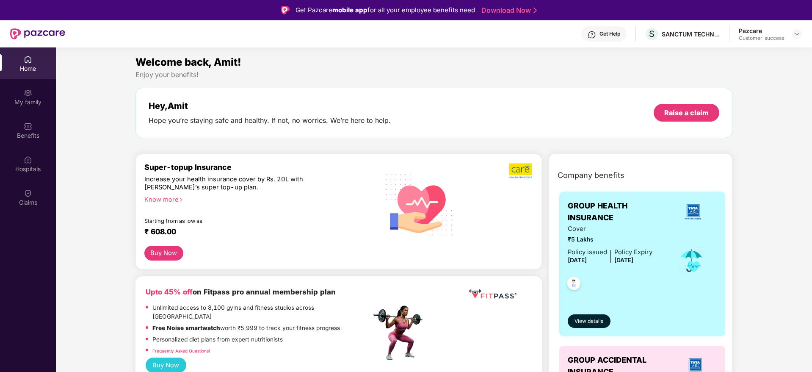
scroll to position [254, 0]
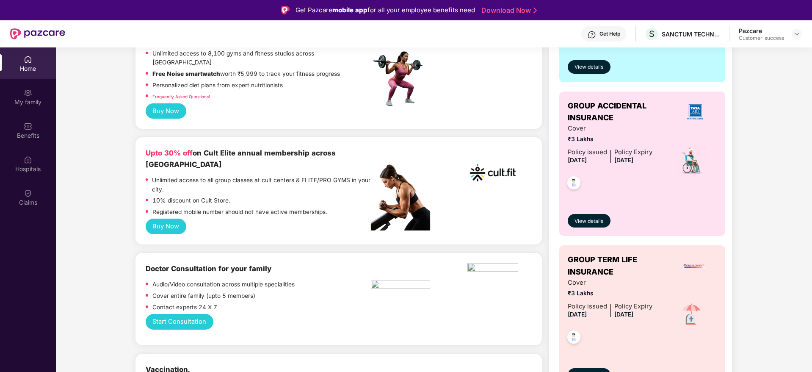
click at [192, 218] on div "Buy Now" at bounding box center [339, 226] width 386 height 16
click at [169, 218] on button "Buy Now" at bounding box center [166, 226] width 41 height 16
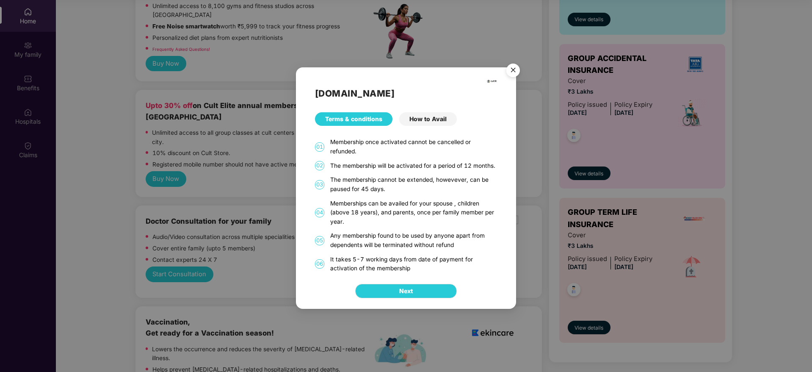
scroll to position [0, 0]
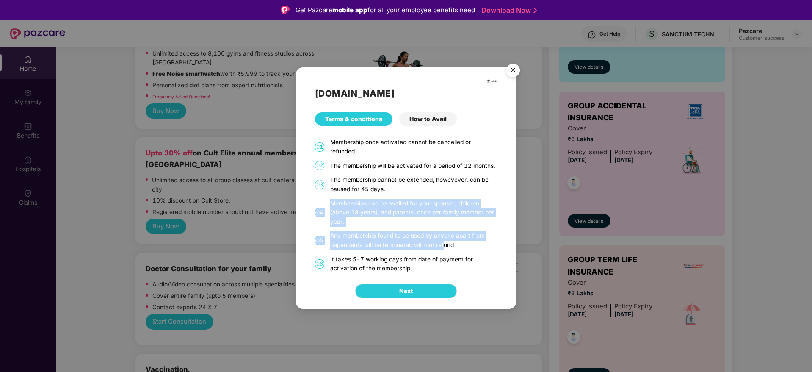
drag, startPoint x: 441, startPoint y: 237, endPoint x: 445, endPoint y: 243, distance: 6.3
click at [445, 243] on div "[DOMAIN_NAME] Terms & conditions How to Avail 01 Membership once activated cann…" at bounding box center [406, 169] width 220 height 205
click at [445, 243] on div "Any membership found to be used by anyone apart from dependents will be termina…" at bounding box center [413, 240] width 167 height 18
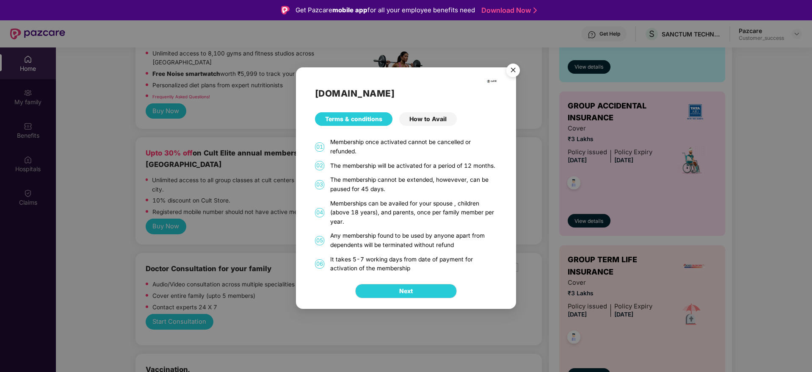
click at [511, 72] on img "Close" at bounding box center [513, 72] width 24 height 24
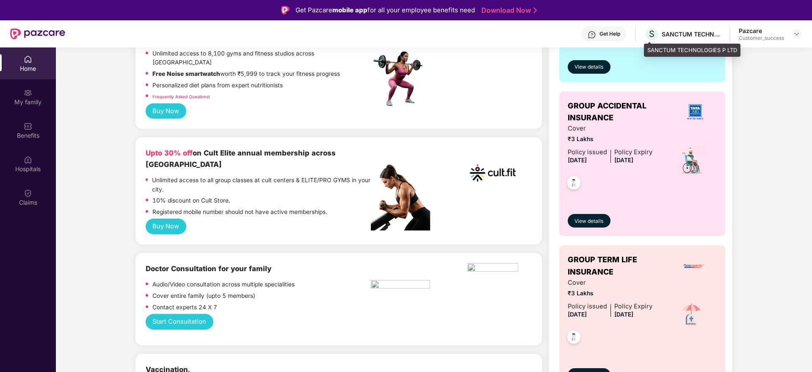
click at [684, 37] on div "SANCTUM TECHNOLOGIES P LTD" at bounding box center [691, 34] width 59 height 8
copy div "SANCTUM TECHNOLOGIES P LTD"
click at [795, 36] on img at bounding box center [796, 33] width 7 height 7
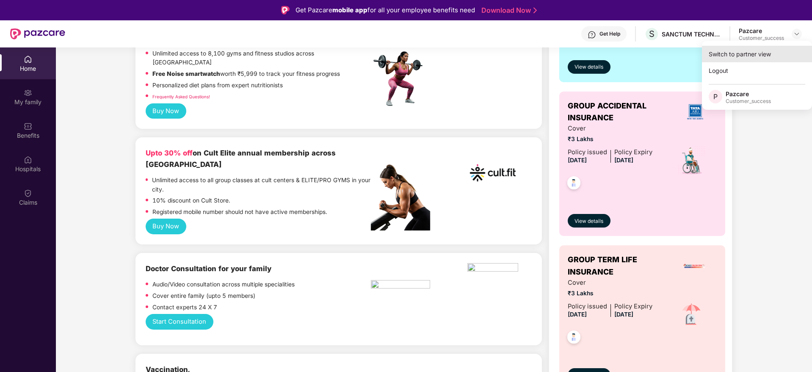
click at [775, 52] on div "Switch to partner view" at bounding box center [757, 54] width 110 height 17
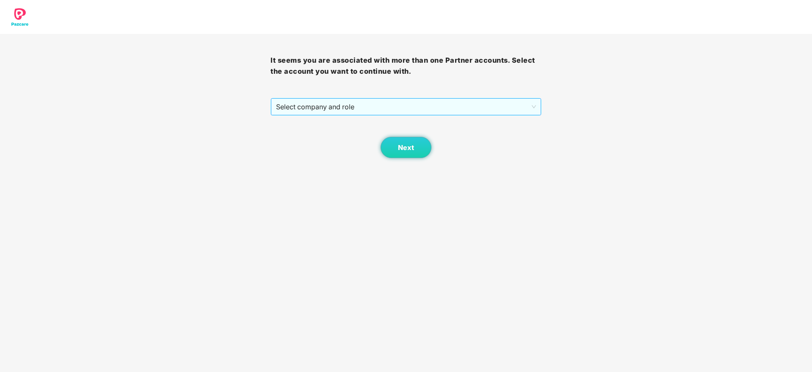
click at [333, 108] on div "It seems you are associated with more than one Partner accounts. Select the acc…" at bounding box center [405, 96] width 270 height 124
click at [333, 106] on span "Select company and role" at bounding box center [405, 107] width 259 height 16
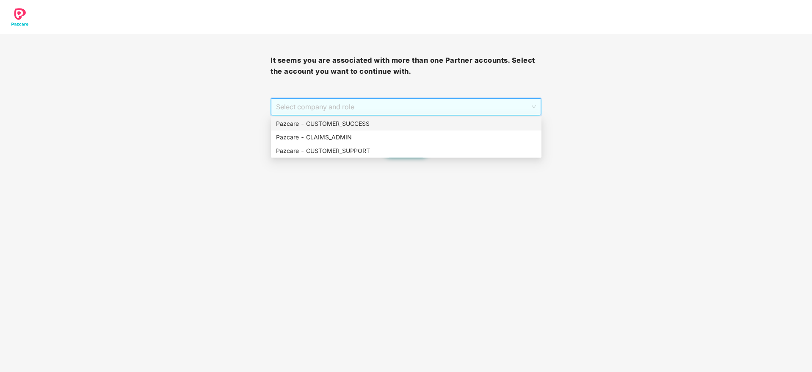
click at [332, 129] on div "Pazcare - CUSTOMER_SUCCESS" at bounding box center [406, 124] width 270 height 14
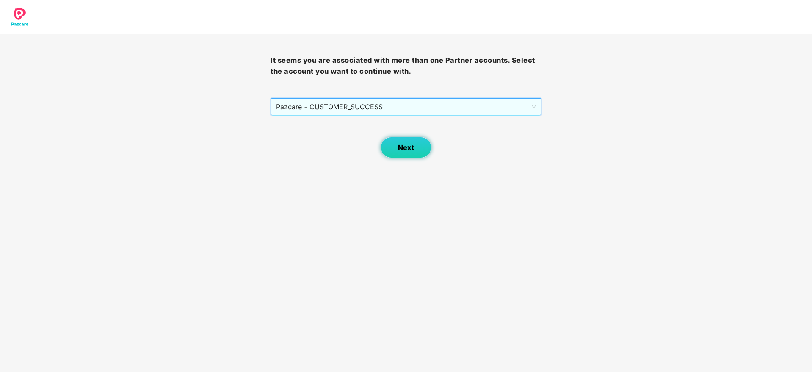
click at [413, 142] on button "Next" at bounding box center [406, 147] width 51 height 21
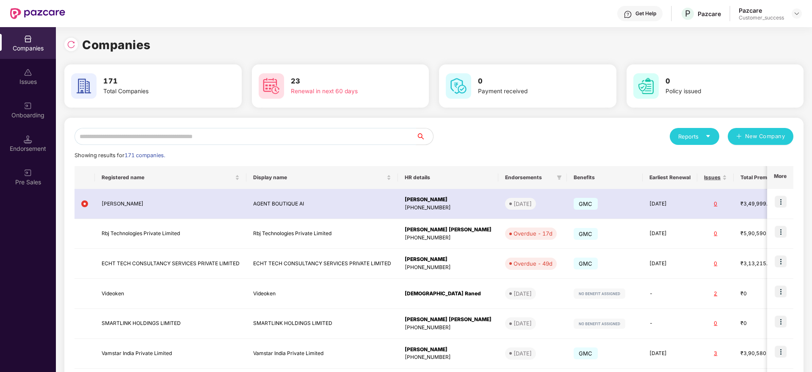
click at [326, 137] on input "text" at bounding box center [245, 136] width 342 height 17
paste input "**********"
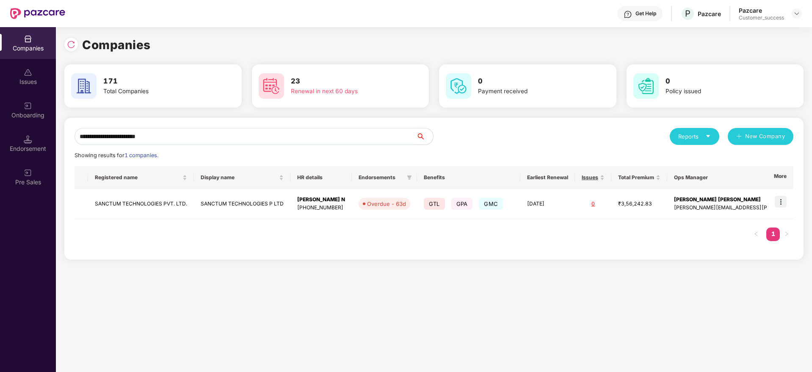
type input "**********"
click at [349, 223] on div "Registered name Display name HR details Endorsements Benefits Earliest Renewal …" at bounding box center [433, 207] width 719 height 83
click at [276, 196] on td "SANCTUM TECHNOLOGIES P LTD" at bounding box center [242, 204] width 97 height 30
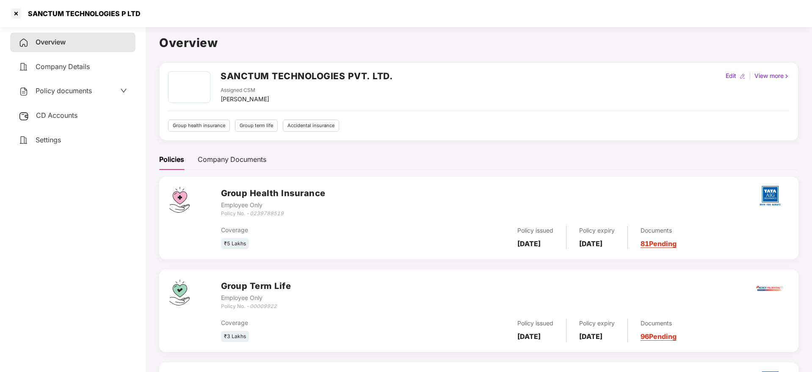
click at [58, 92] on span "Policy documents" at bounding box center [64, 90] width 56 height 8
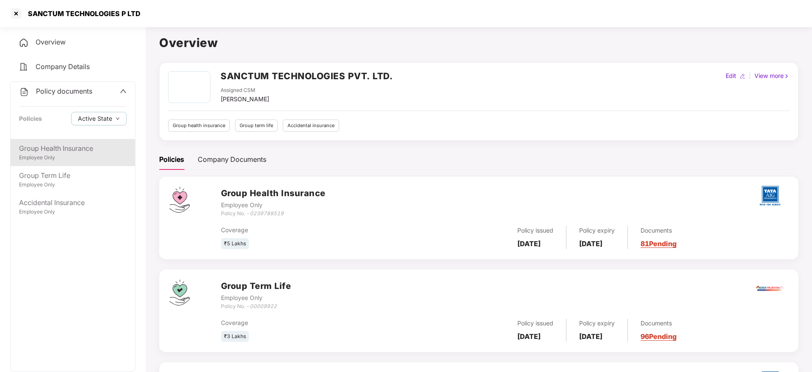
click at [67, 151] on div "Group Health Insurance" at bounding box center [73, 148] width 108 height 11
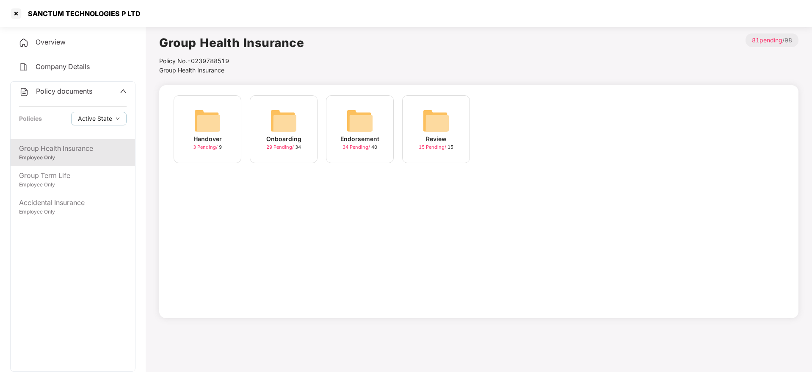
click at [289, 150] on div "29 Pending / 34" at bounding box center [283, 146] width 35 height 7
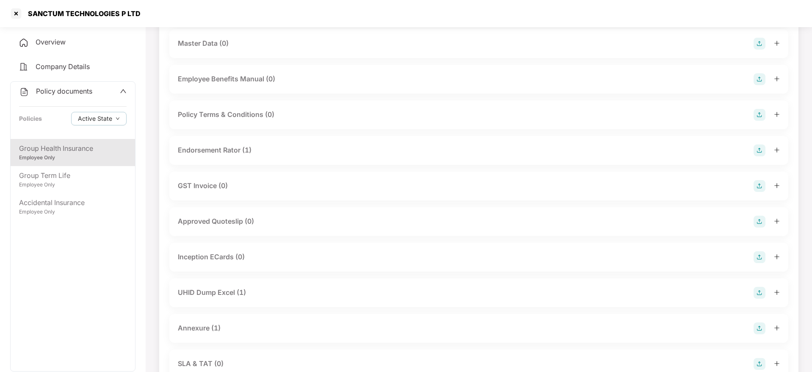
scroll to position [190, 0]
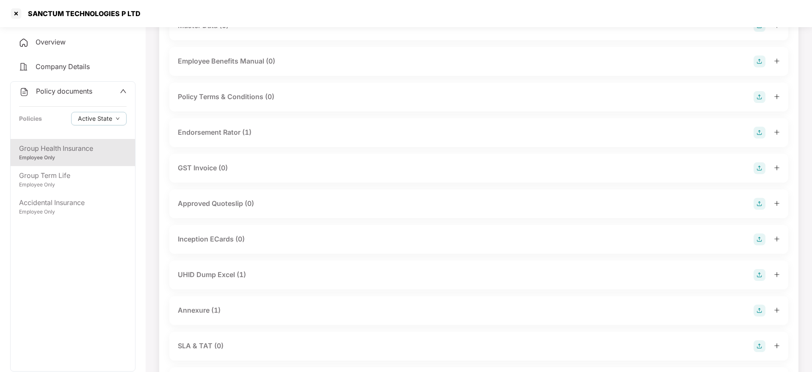
click at [238, 278] on div "UHID Dump Excel (1)" at bounding box center [212, 274] width 68 height 11
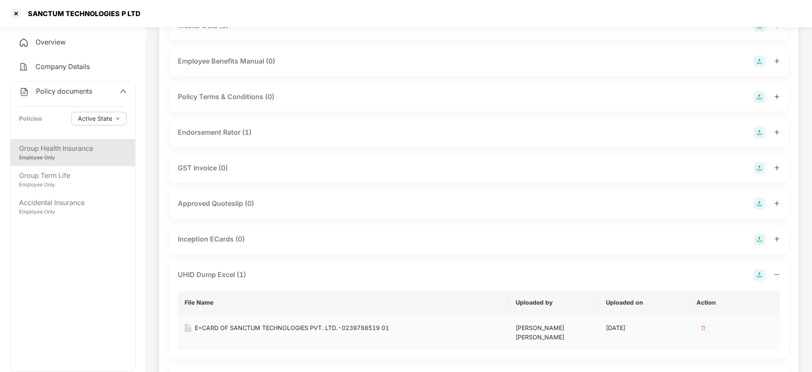
click at [247, 324] on div "E=CARD OF SANCTUM TECHNOLOGIES PVT. LTD.-0239788519 01" at bounding box center [292, 327] width 194 height 9
click at [44, 11] on div "SANCTUM TECHNOLOGIES P LTD" at bounding box center [82, 13] width 118 height 8
copy div "SANCTUM TECHNOLOGIES P LTD"
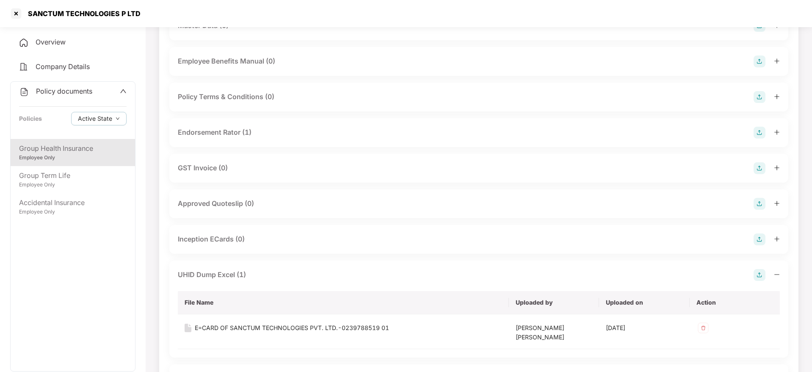
click at [8, 9] on div "SANCTUM TECHNOLOGIES P LTD" at bounding box center [406, 13] width 812 height 27
click at [8, 8] on div "SANCTUM TECHNOLOGIES P LTD" at bounding box center [406, 13] width 812 height 27
click at [18, 14] on div at bounding box center [16, 14] width 14 height 14
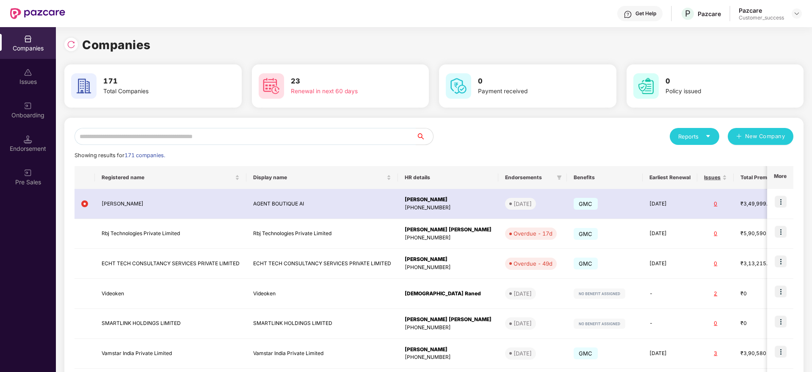
scroll to position [0, 0]
drag, startPoint x: 285, startPoint y: 119, endPoint x: 288, endPoint y: 127, distance: 9.5
click at [286, 123] on div "Companies 171 Total Companies 23 Renewal in next 60 days 0 Payment received 0 P…" at bounding box center [433, 286] width 739 height 500
click at [291, 135] on input "text" at bounding box center [245, 136] width 342 height 17
paste input "**********"
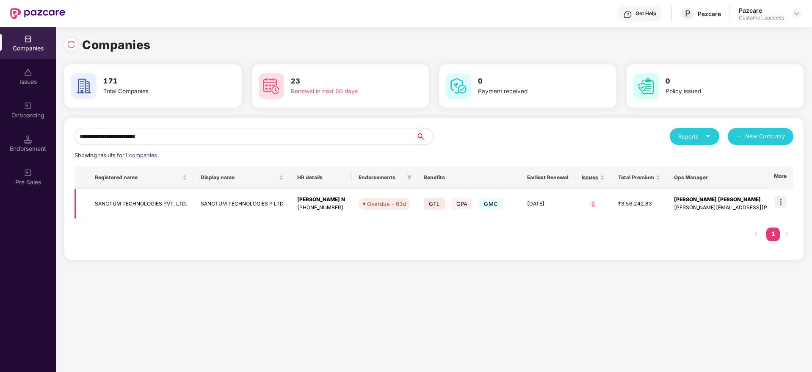
type input "**********"
click at [780, 198] on img at bounding box center [781, 202] width 12 height 12
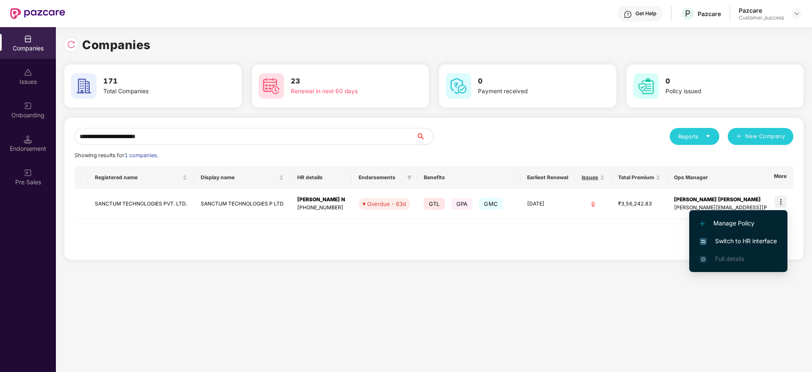
click at [755, 237] on span "Switch to HR interface" at bounding box center [738, 240] width 77 height 9
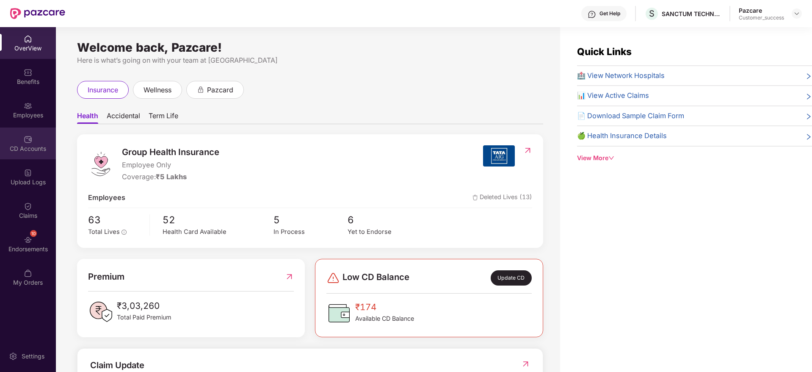
click at [27, 149] on div "CD Accounts" at bounding box center [28, 148] width 56 height 8
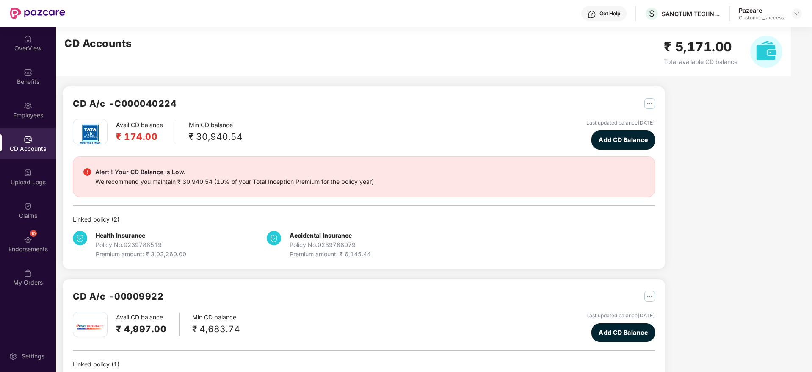
scroll to position [52, 0]
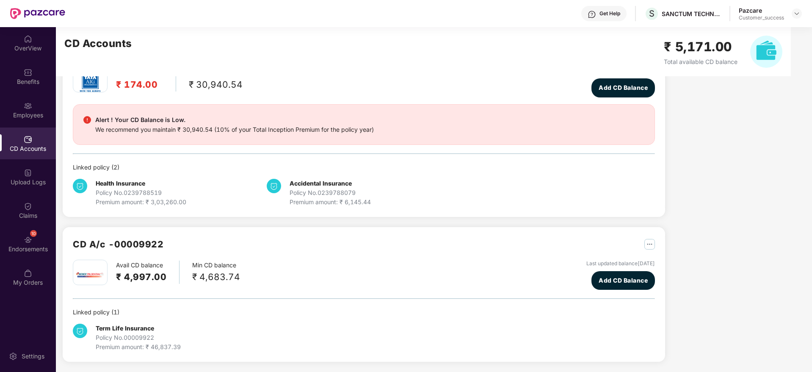
click at [149, 281] on h2 "₹ 4,997.00" at bounding box center [141, 277] width 50 height 14
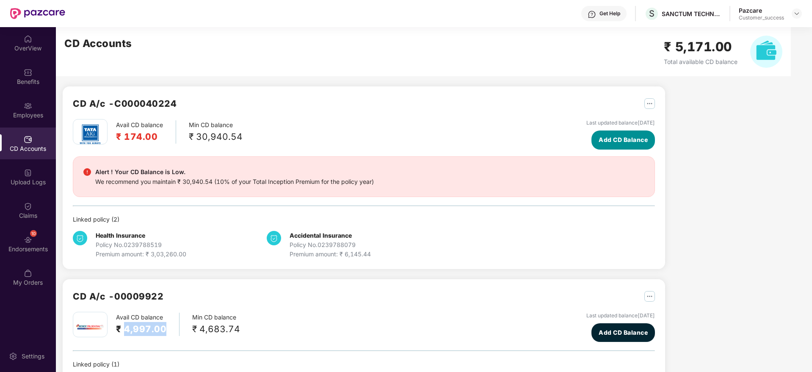
click at [618, 144] on span "Add CD Balance" at bounding box center [622, 139] width 49 height 9
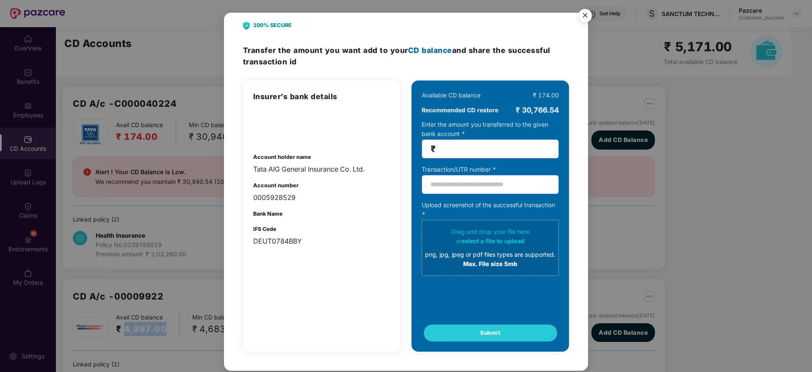
click at [585, 16] on img "Close" at bounding box center [585, 17] width 24 height 24
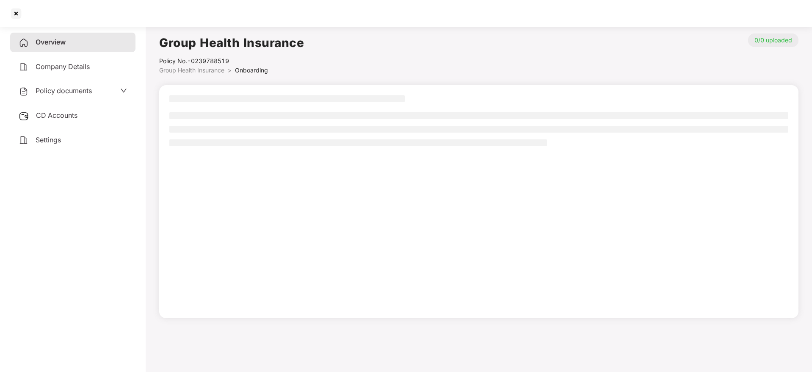
scroll to position [23, 0]
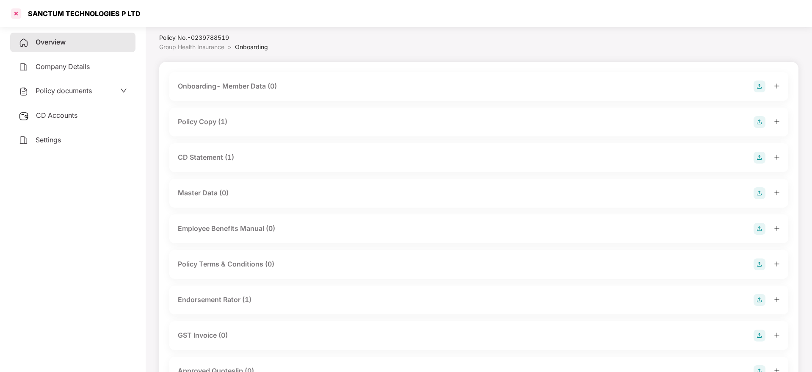
click at [17, 12] on div at bounding box center [16, 14] width 14 height 14
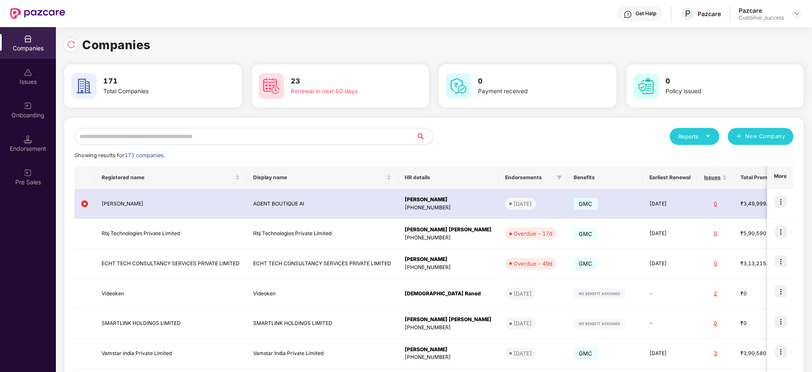
click at [185, 140] on input "text" at bounding box center [245, 136] width 342 height 17
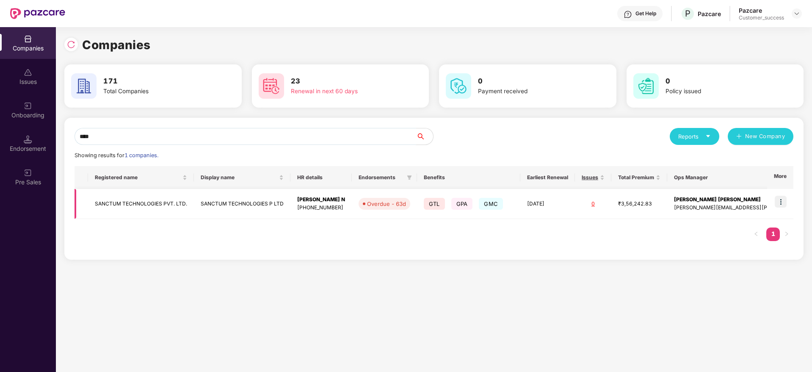
type input "****"
click at [783, 204] on img at bounding box center [781, 202] width 12 height 12
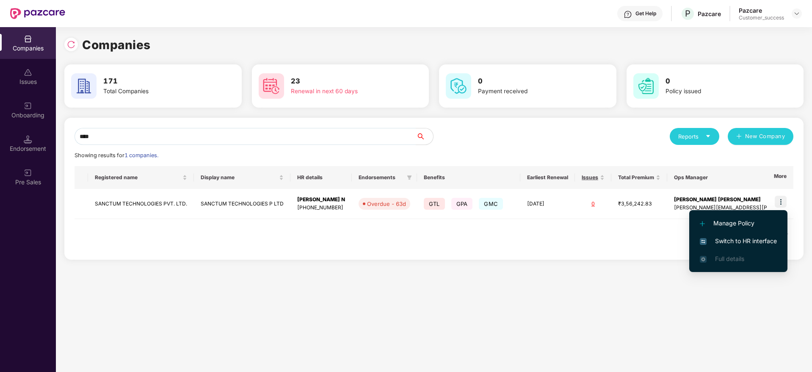
click at [774, 238] on span "Switch to HR interface" at bounding box center [738, 240] width 77 height 9
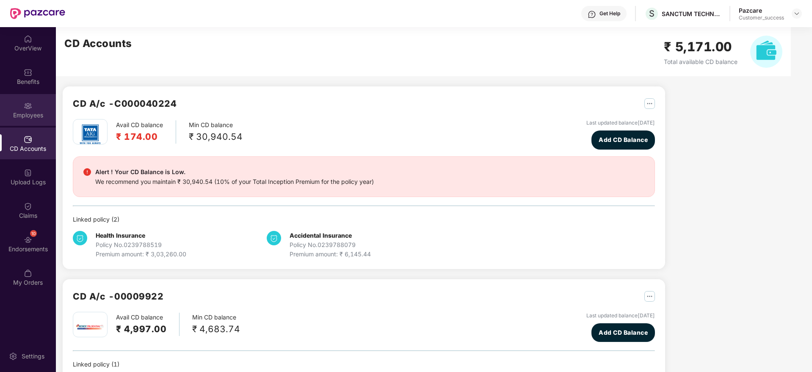
click at [31, 106] on img at bounding box center [28, 106] width 8 height 8
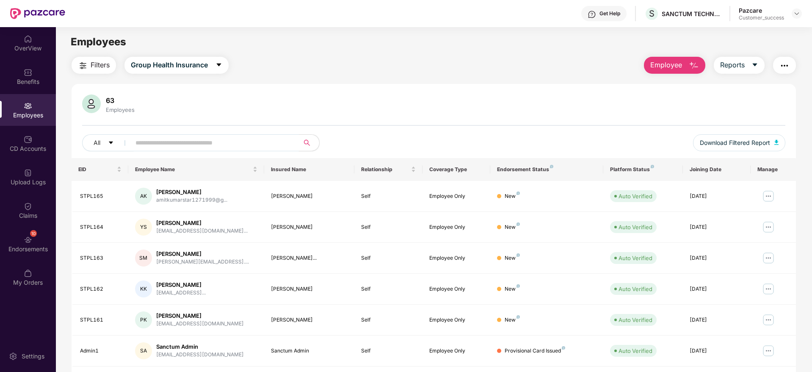
click at [175, 150] on span at bounding box center [212, 142] width 174 height 17
paste input "**********"
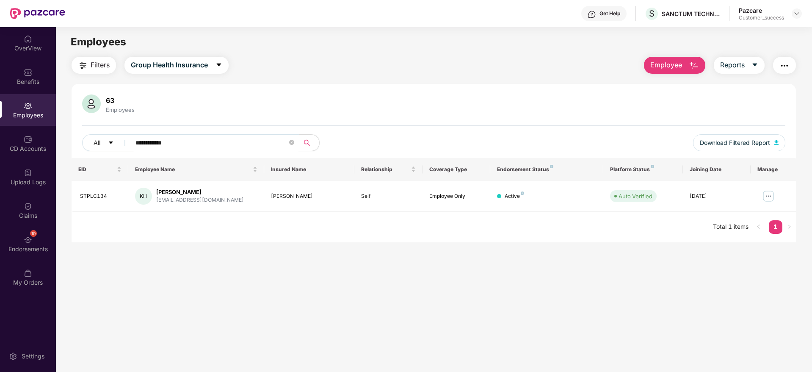
type input "**********"
click at [797, 13] on img at bounding box center [796, 13] width 7 height 7
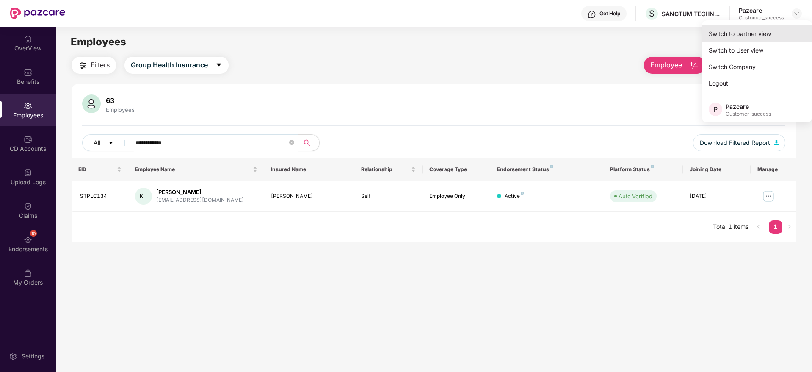
click at [791, 30] on div "Switch to partner view" at bounding box center [757, 33] width 110 height 17
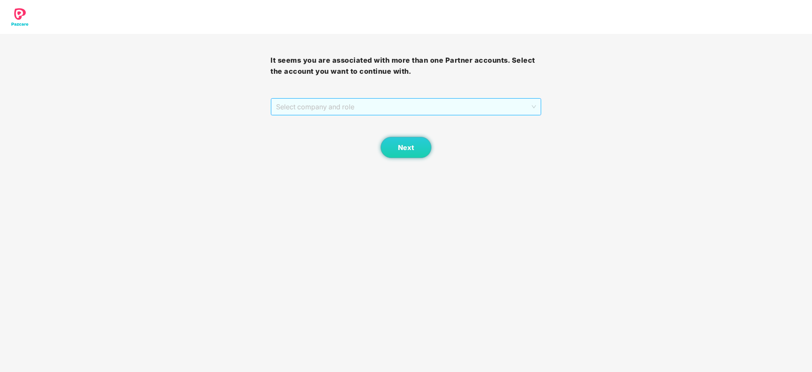
click at [427, 107] on span "Select company and role" at bounding box center [405, 107] width 259 height 16
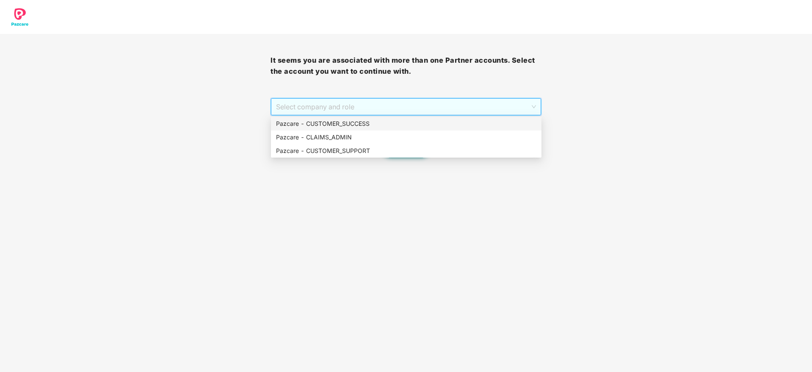
click at [414, 124] on div "Pazcare - CUSTOMER_SUCCESS" at bounding box center [406, 123] width 260 height 9
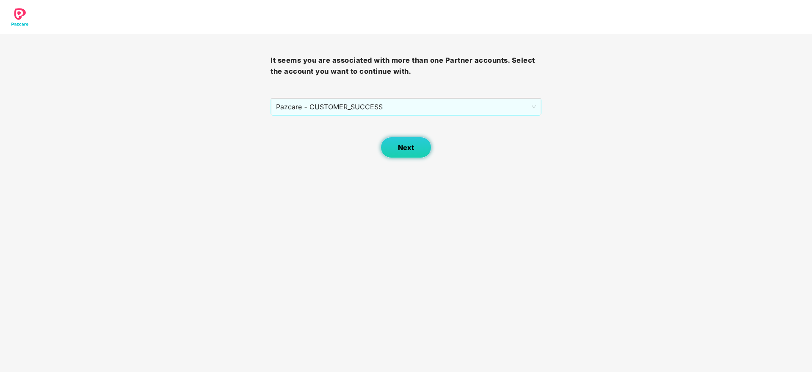
click at [399, 146] on span "Next" at bounding box center [406, 147] width 16 height 8
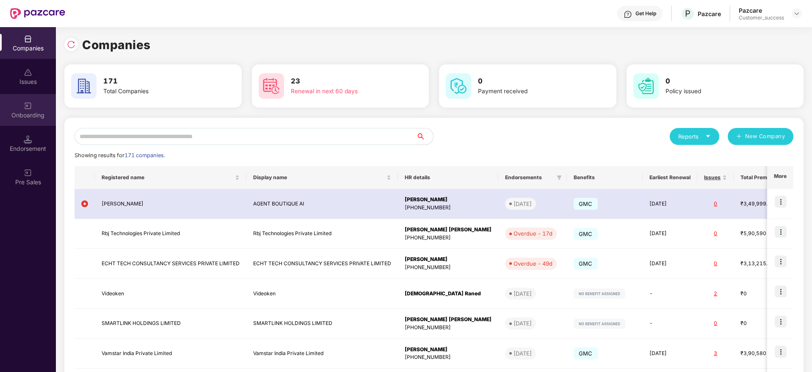
click at [34, 110] on div "Onboarding" at bounding box center [28, 110] width 56 height 32
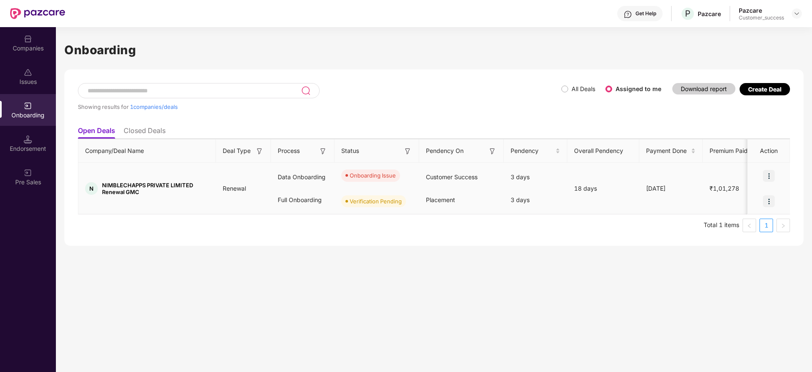
click at [768, 178] on img at bounding box center [769, 176] width 12 height 12
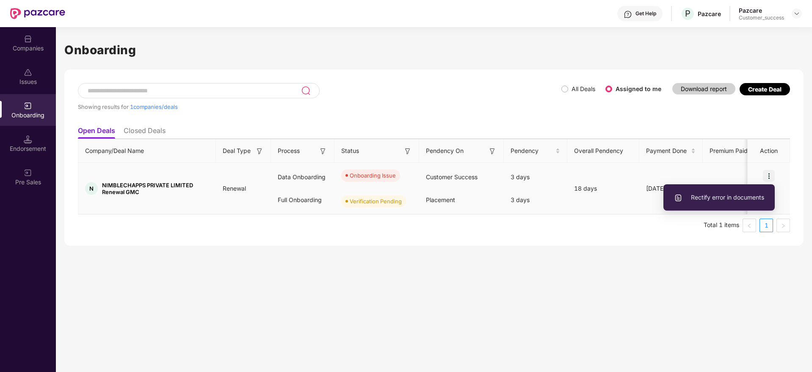
click at [737, 196] on span "Rectify error in documents" at bounding box center [719, 197] width 90 height 9
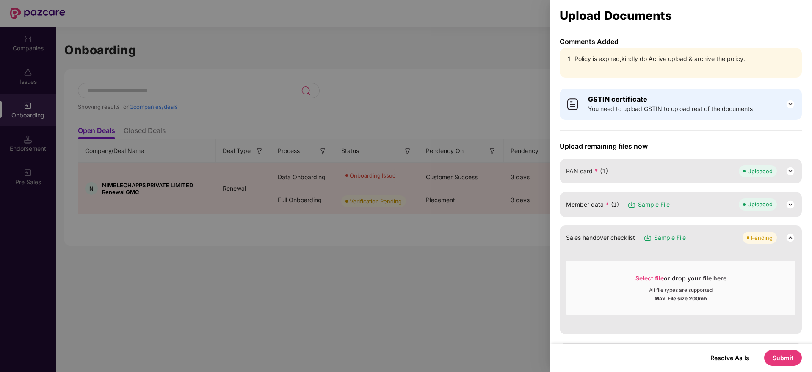
click at [779, 353] on button "Submit" at bounding box center [783, 358] width 38 height 16
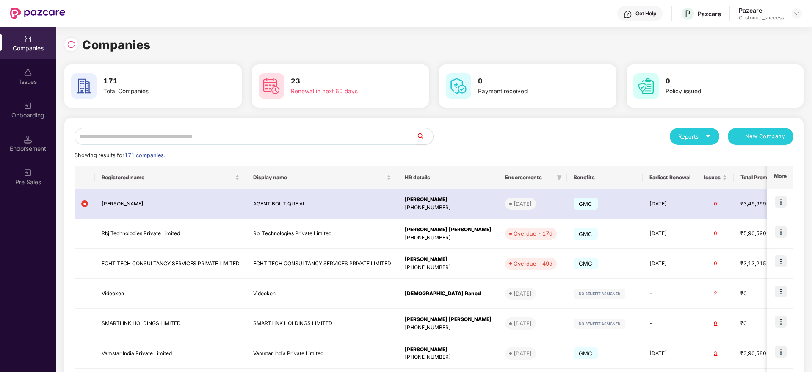
click at [347, 132] on input "text" at bounding box center [245, 136] width 342 height 17
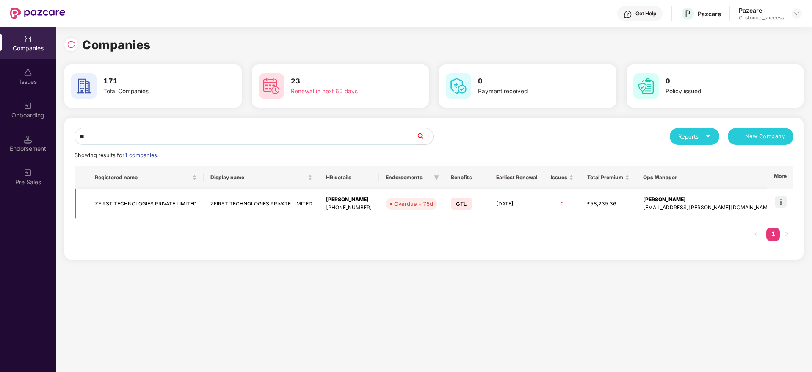
type input "**"
click at [778, 200] on img at bounding box center [781, 202] width 12 height 12
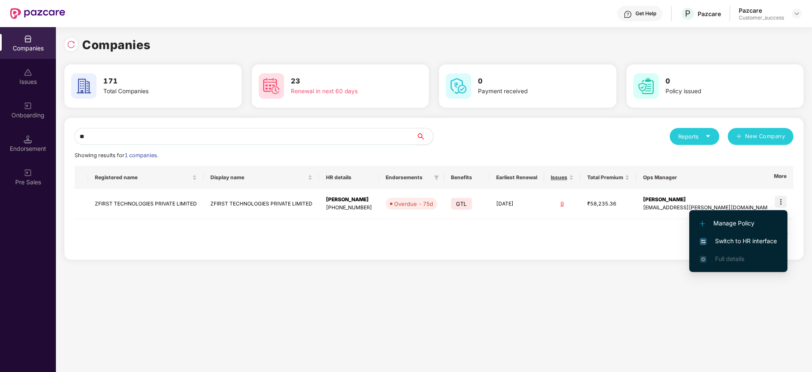
click at [754, 239] on span "Switch to HR interface" at bounding box center [738, 240] width 77 height 9
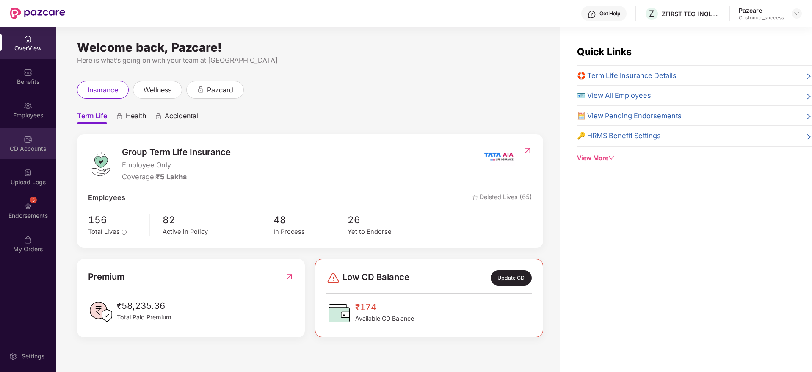
click at [4, 127] on div "CD Accounts" at bounding box center [28, 143] width 56 height 32
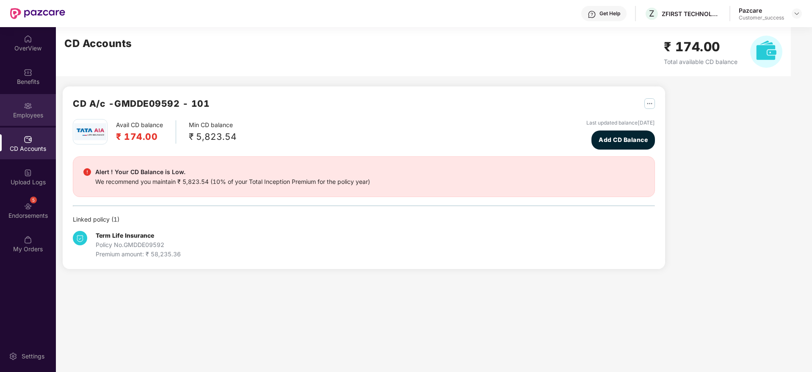
click at [14, 120] on div "Employees" at bounding box center [28, 110] width 56 height 32
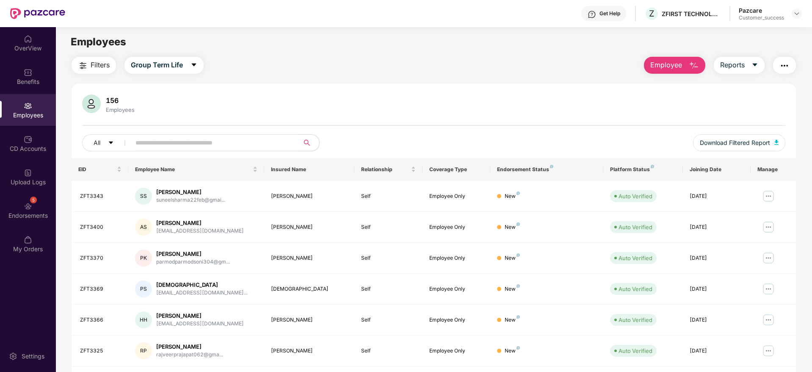
click at [156, 149] on input "text" at bounding box center [211, 142] width 152 height 13
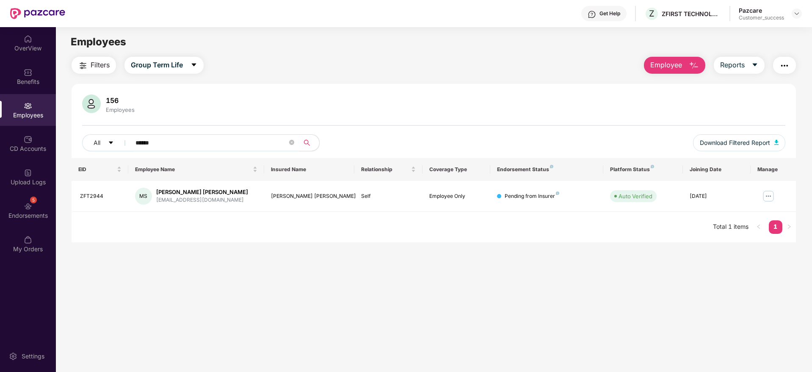
click at [507, 234] on div "EID Employee Name Insured Name Relationship Coverage Type Endorsement Status Pl…" at bounding box center [434, 200] width 724 height 84
click at [212, 145] on input "******" at bounding box center [211, 142] width 152 height 13
paste input "*"
type input "*******"
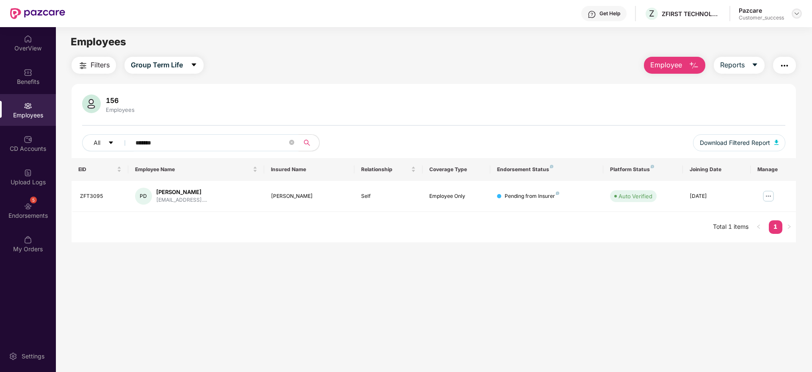
click at [798, 18] on div at bounding box center [796, 13] width 10 height 10
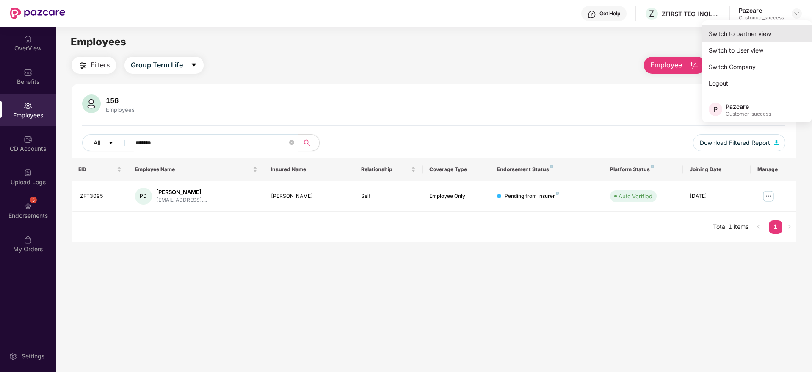
click at [777, 38] on div "Switch to partner view" at bounding box center [757, 33] width 110 height 17
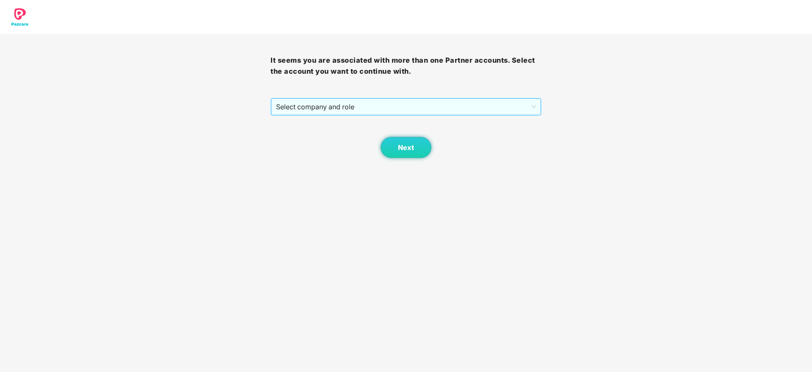
click at [342, 108] on span "Select company and role" at bounding box center [405, 107] width 259 height 16
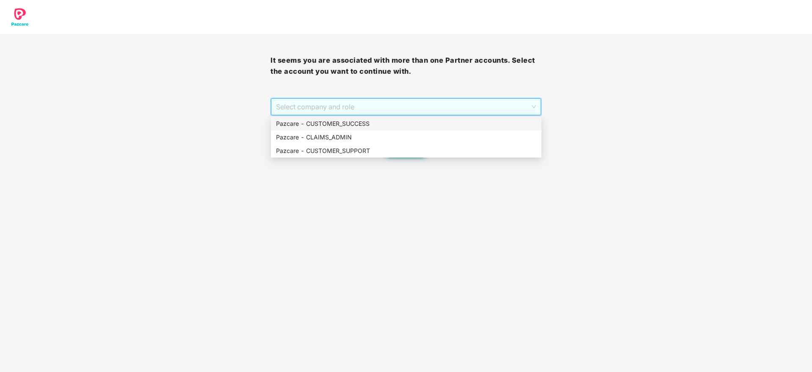
drag, startPoint x: 331, startPoint y: 131, endPoint x: 349, endPoint y: 126, distance: 18.6
click at [349, 126] on div "Pazcare - CUSTOMER_SUCCESS Pazcare - CLAIMS_ADMIN Pazcare - CUSTOMER_SUPPORT" at bounding box center [406, 137] width 270 height 41
click at [349, 126] on div "Pazcare - CUSTOMER_SUCCESS" at bounding box center [406, 123] width 260 height 9
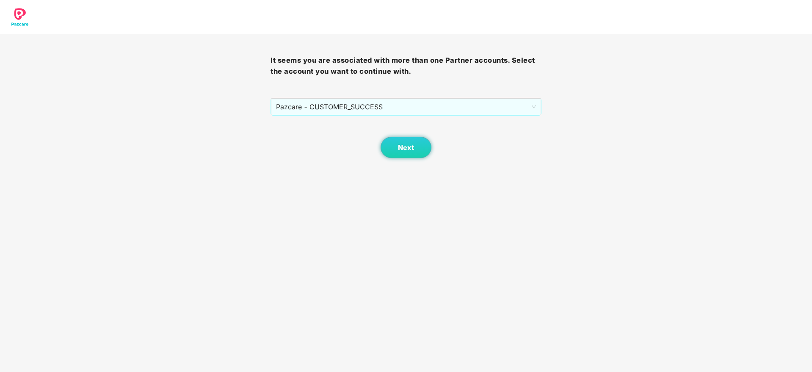
click at [408, 163] on body "It seems you are associated with more than one Partner accounts. Select the acc…" at bounding box center [406, 186] width 812 height 372
click at [410, 161] on body "It seems you are associated with more than one Partner accounts. Select the acc…" at bounding box center [406, 186] width 812 height 372
click at [417, 149] on button "Next" at bounding box center [406, 147] width 51 height 21
